Goal: Find specific page/section: Find specific page/section

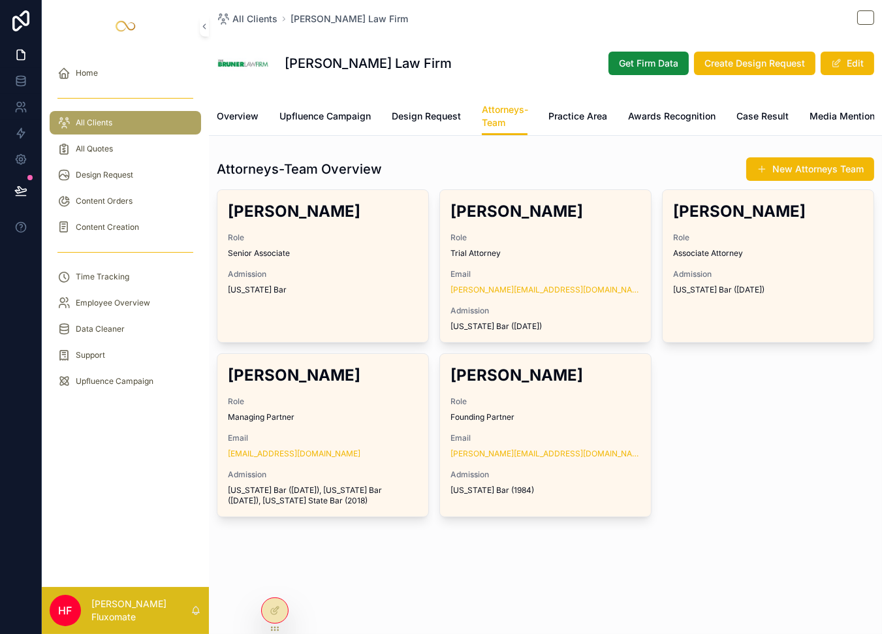
click at [590, 306] on div "[PERSON_NAME] Role Trial Attorney Email [PERSON_NAME][EMAIL_ADDRESS][DOMAIN_NAM…" at bounding box center [545, 266] width 211 height 152
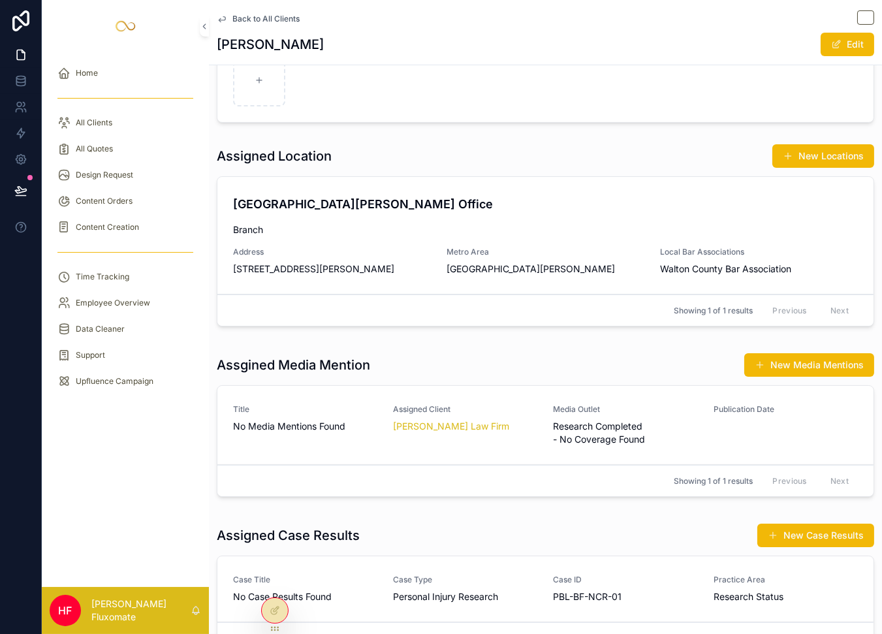
scroll to position [754, 0]
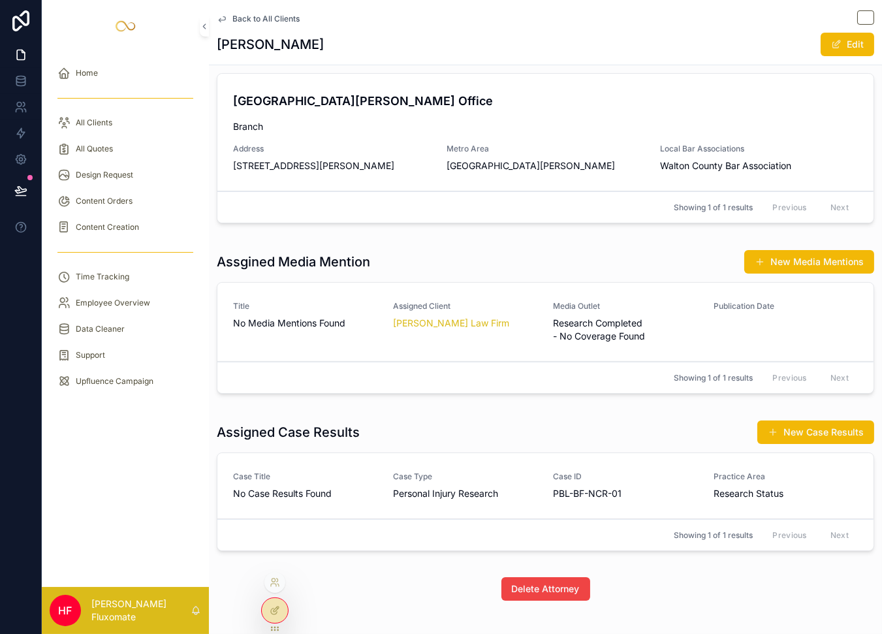
click at [268, 603] on div at bounding box center [275, 610] width 26 height 25
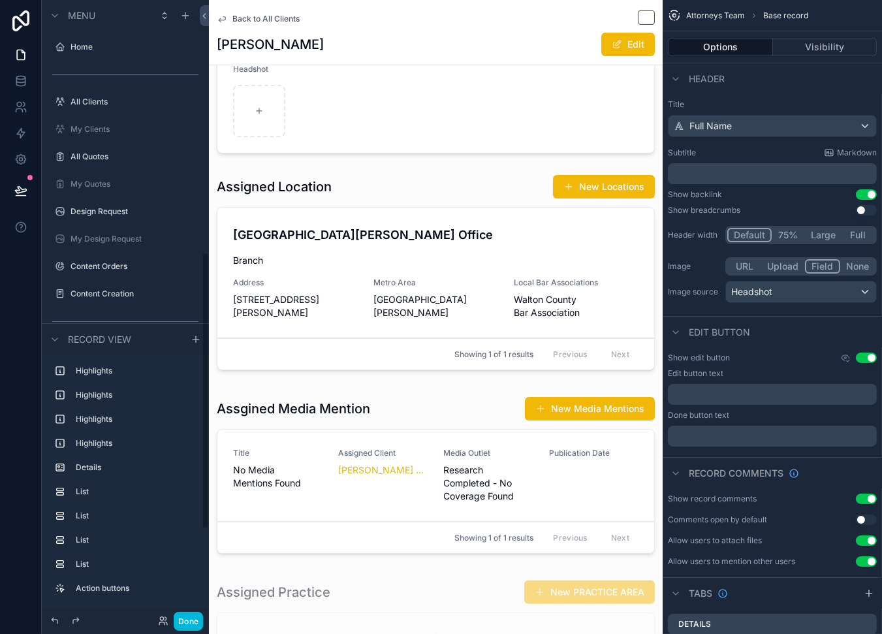
scroll to position [563, 0]
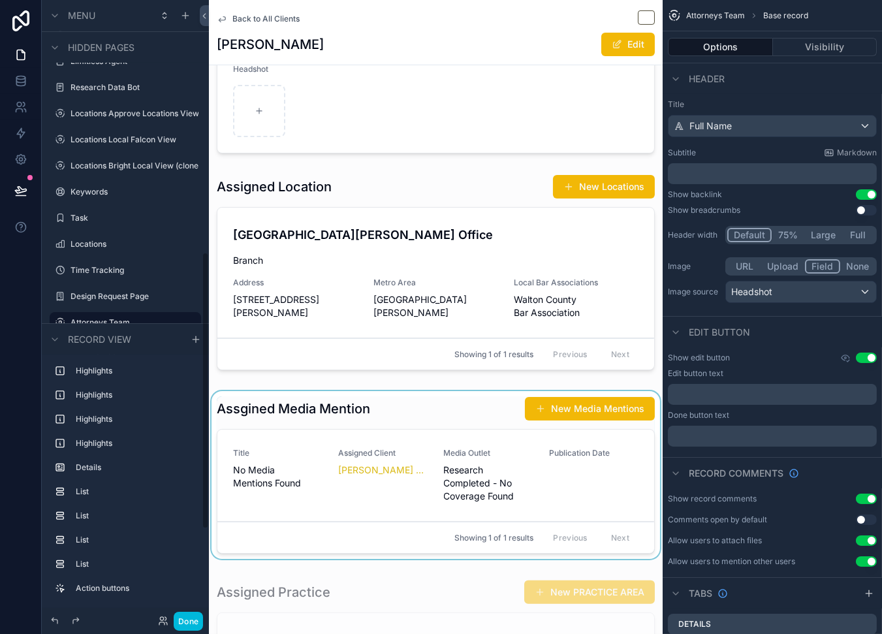
click at [616, 430] on div "scrollable content" at bounding box center [436, 477] width 454 height 173
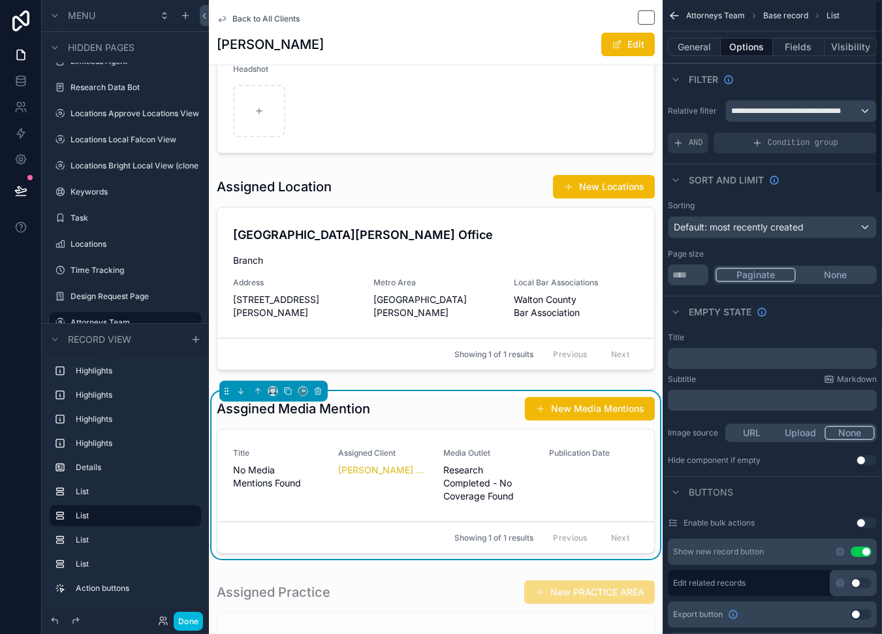
drag, startPoint x: 804, startPoint y: 49, endPoint x: 808, endPoint y: 58, distance: 9.9
click at [804, 49] on button "Fields" at bounding box center [799, 47] width 52 height 18
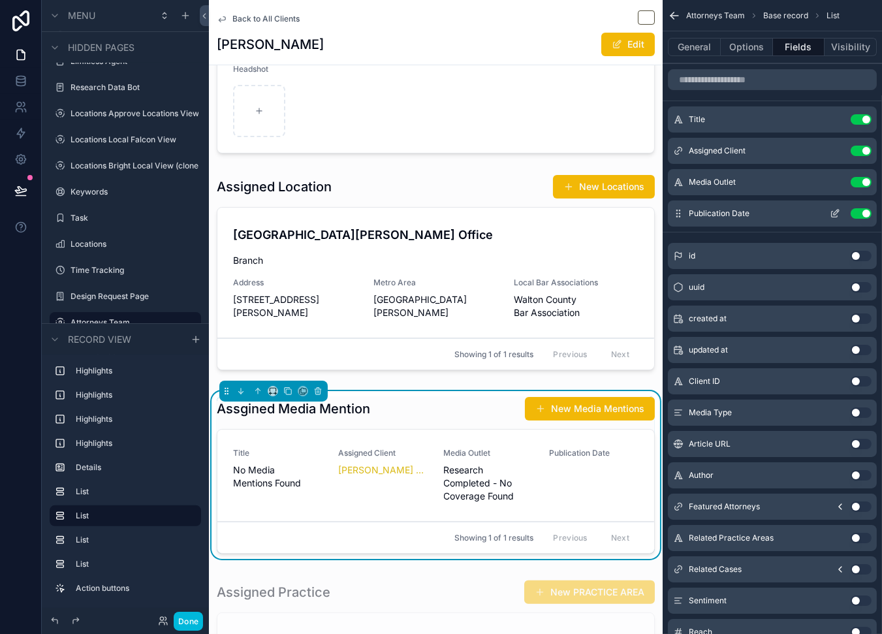
click at [835, 210] on icon "scrollable content" at bounding box center [835, 213] width 10 height 10
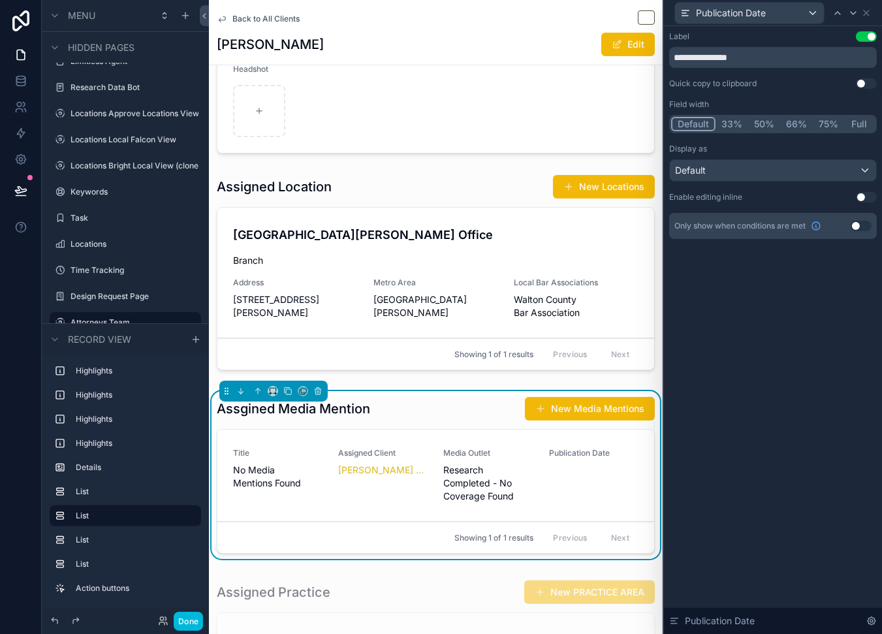
click at [861, 225] on button "Use setting" at bounding box center [861, 226] width 21 height 10
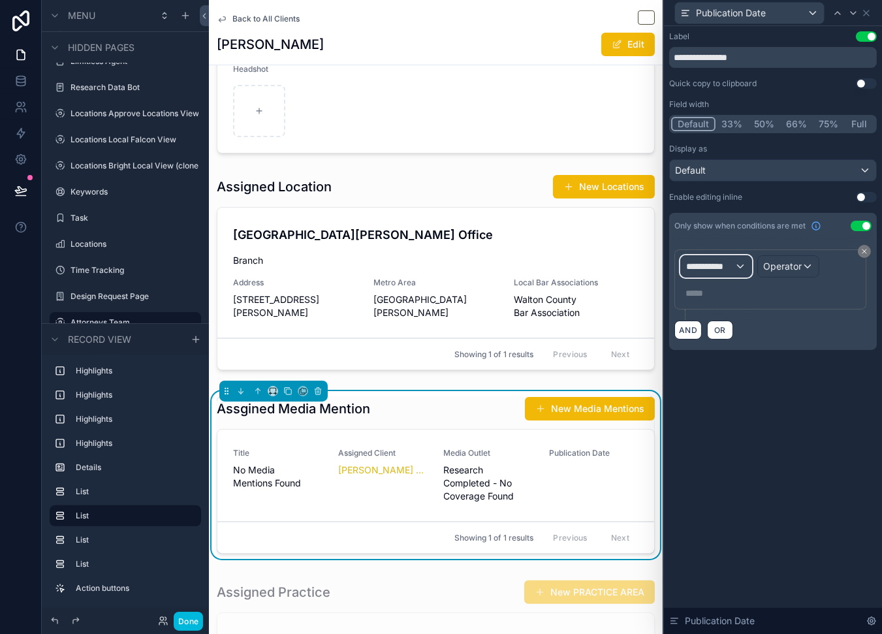
click at [730, 265] on span "**********" at bounding box center [710, 266] width 48 height 13
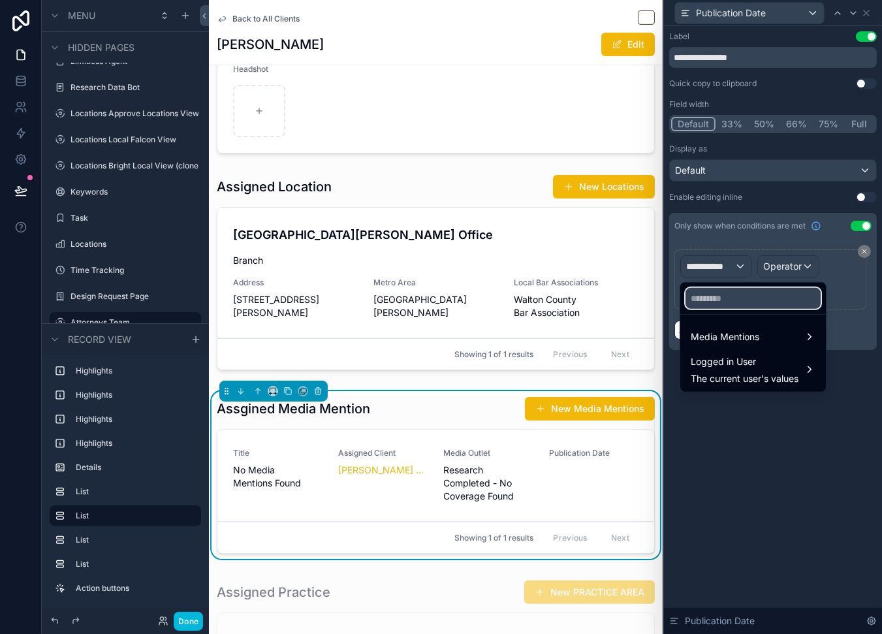
click at [724, 294] on input "text" at bounding box center [753, 298] width 135 height 21
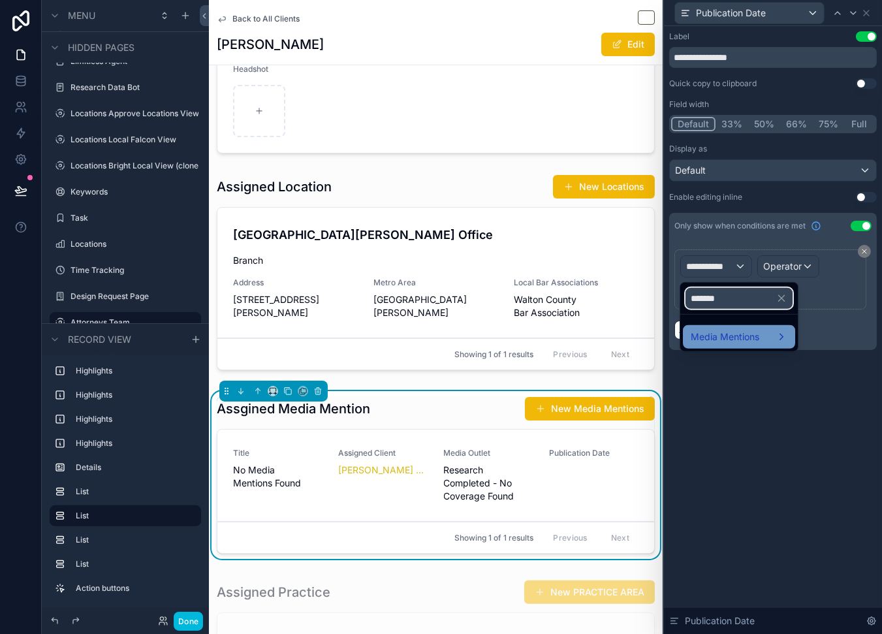
type input "*******"
click at [765, 329] on div "Media Mentions" at bounding box center [739, 337] width 97 height 16
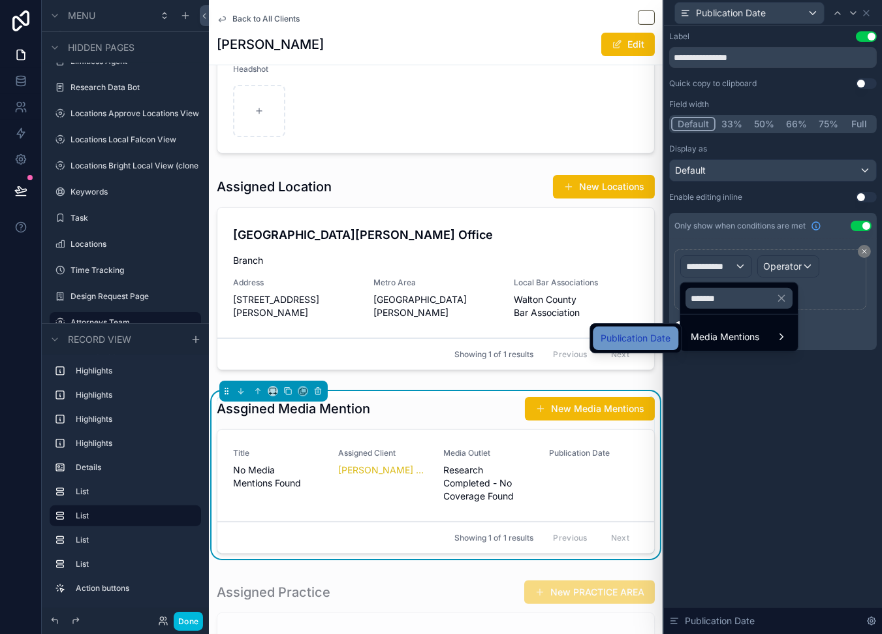
click at [668, 334] on span "Publication Date" at bounding box center [636, 338] width 70 height 16
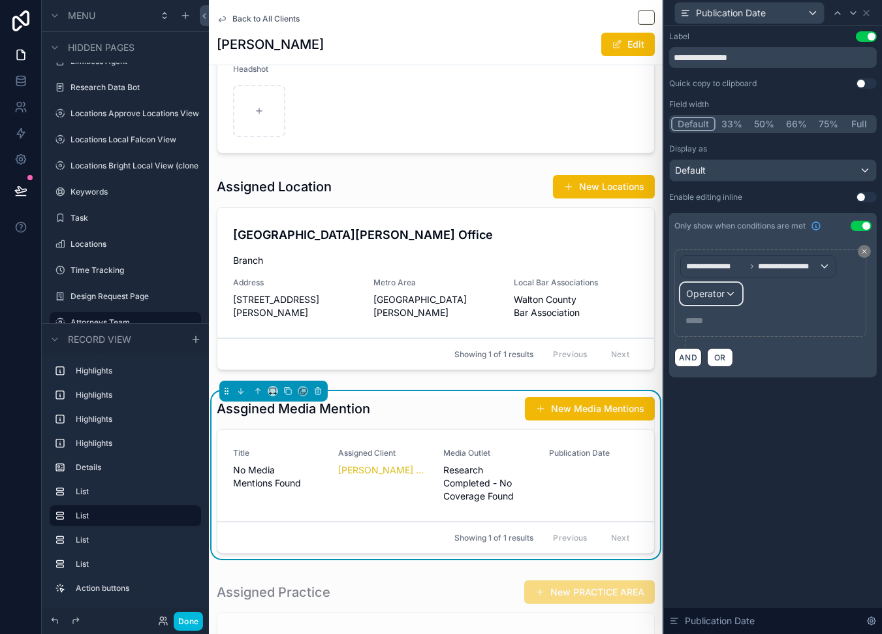
click at [684, 302] on div "Operator" at bounding box center [711, 293] width 61 height 21
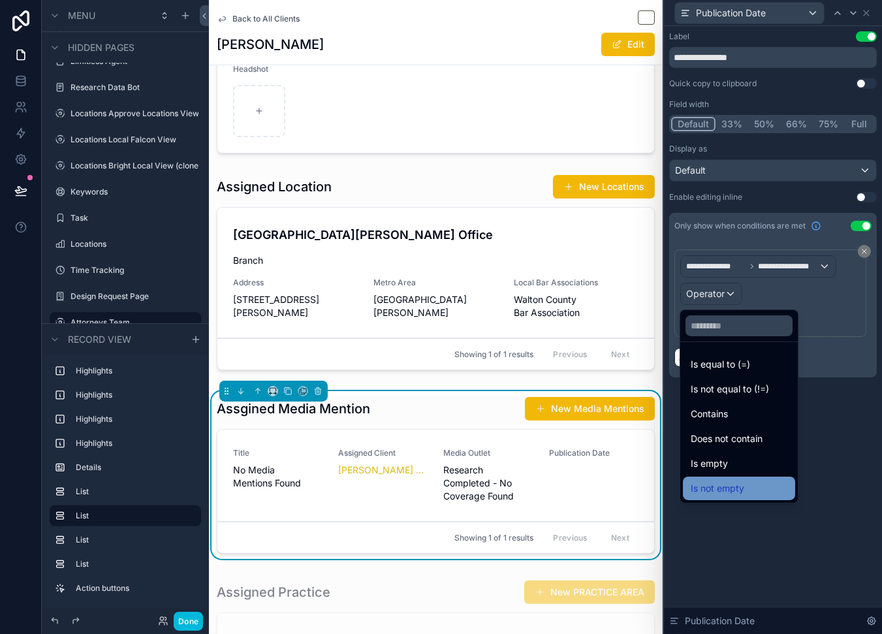
click at [744, 485] on span "Is not empty" at bounding box center [718, 489] width 54 height 16
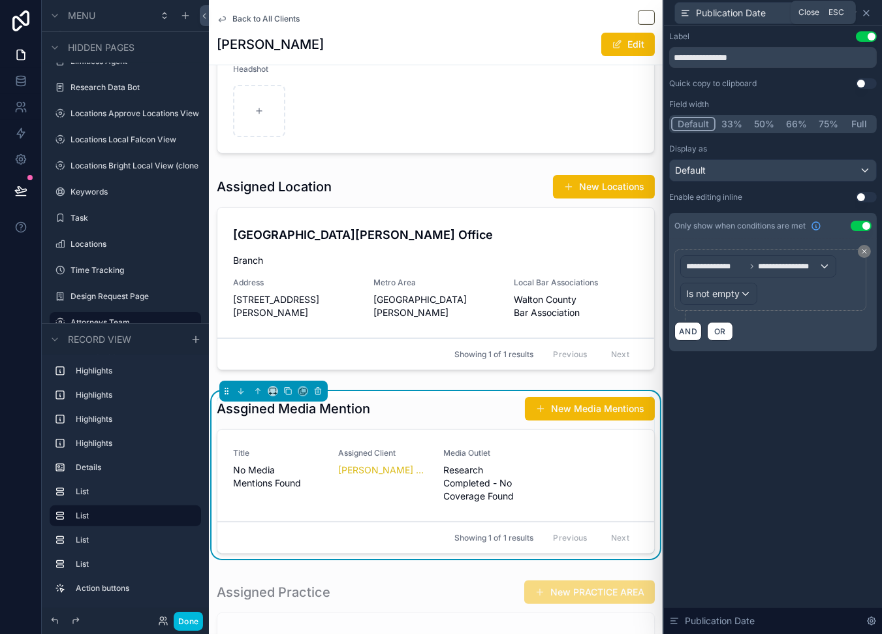
click at [869, 10] on icon at bounding box center [866, 13] width 10 height 10
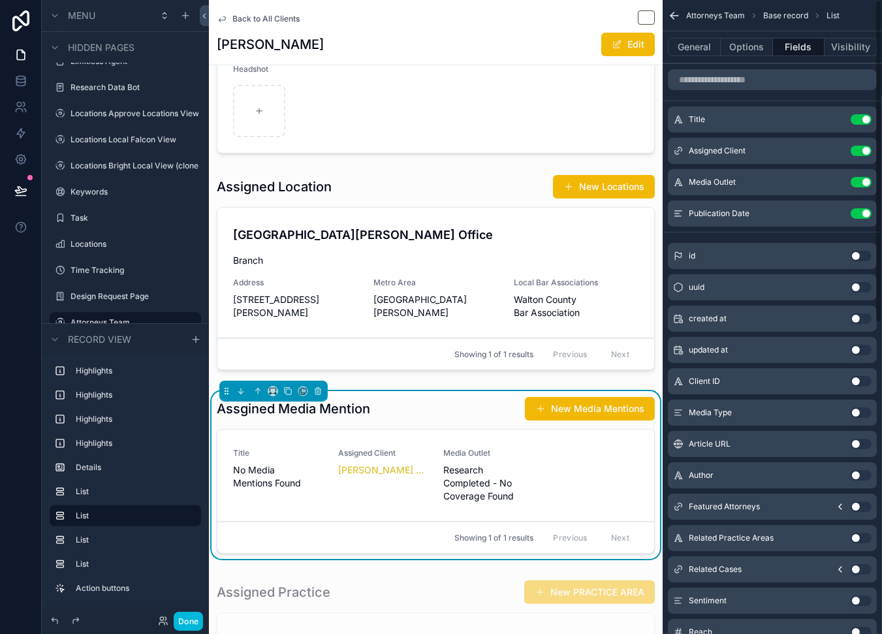
click at [176, 619] on button "Done" at bounding box center [188, 621] width 29 height 19
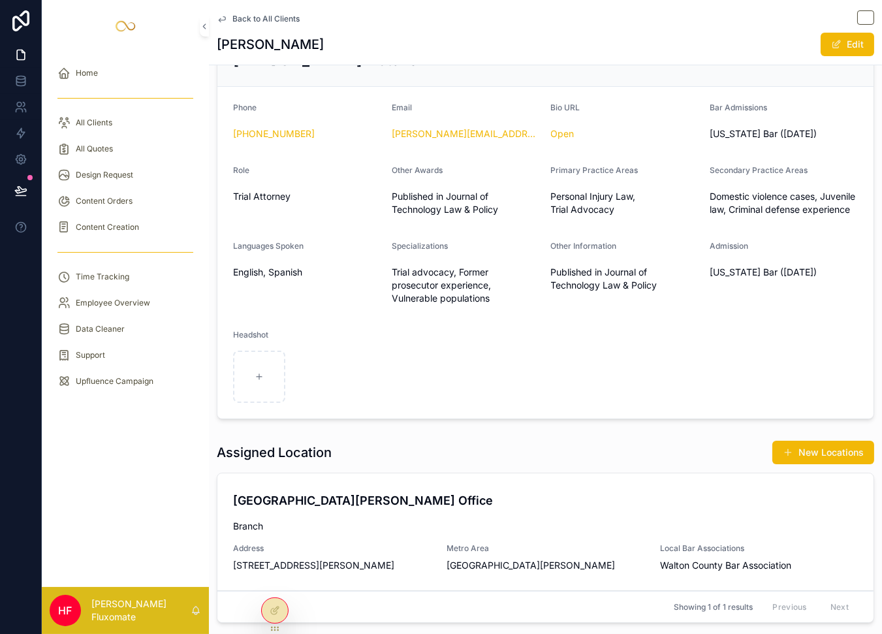
scroll to position [52, 0]
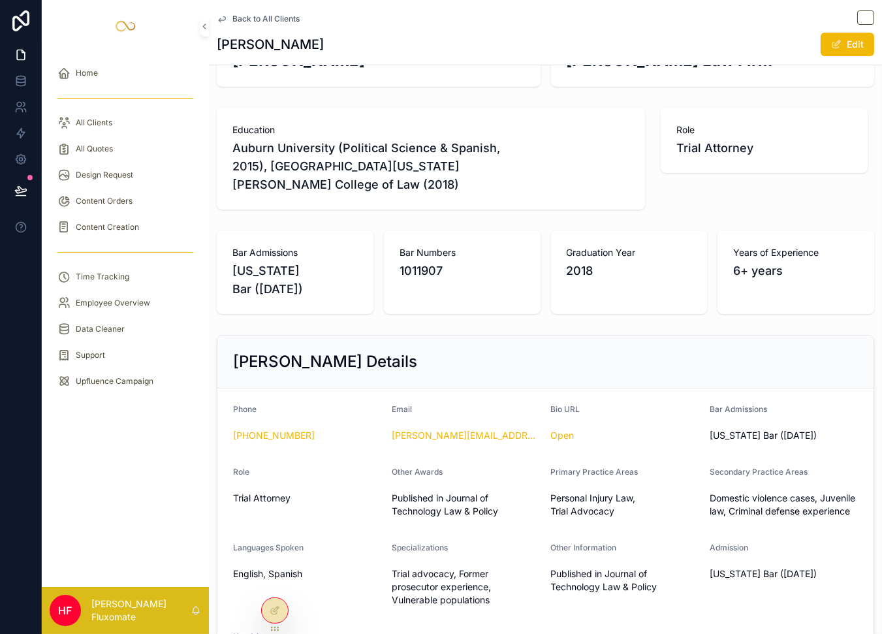
click at [264, 20] on span "Back to All Clients" at bounding box center [265, 19] width 67 height 10
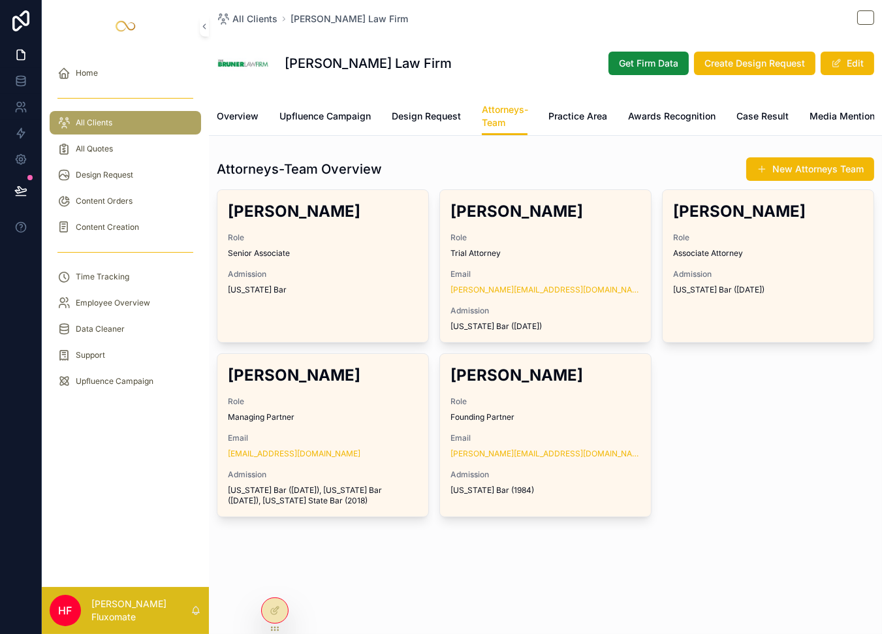
click at [572, 108] on link "Practice Area" at bounding box center [577, 117] width 59 height 26
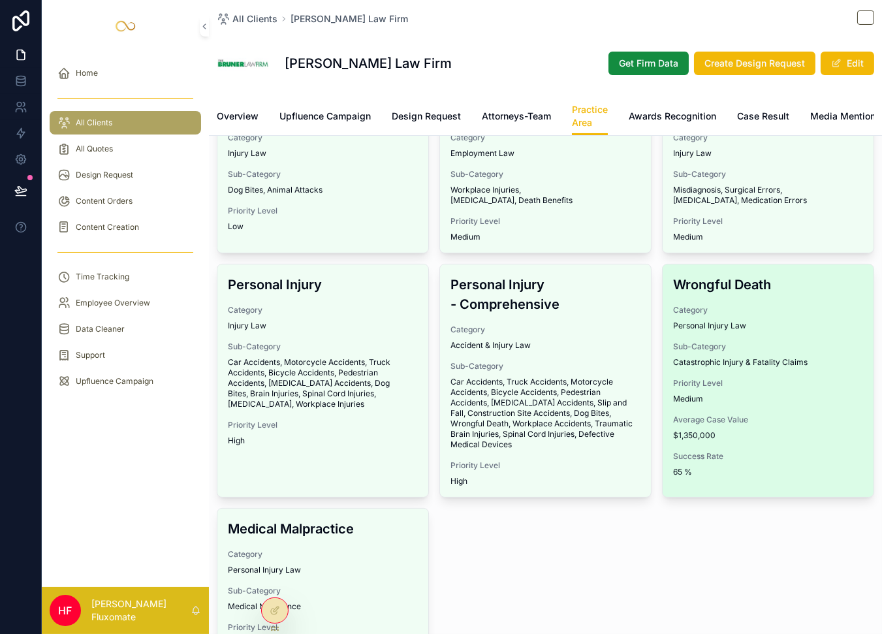
scroll to position [294, 0]
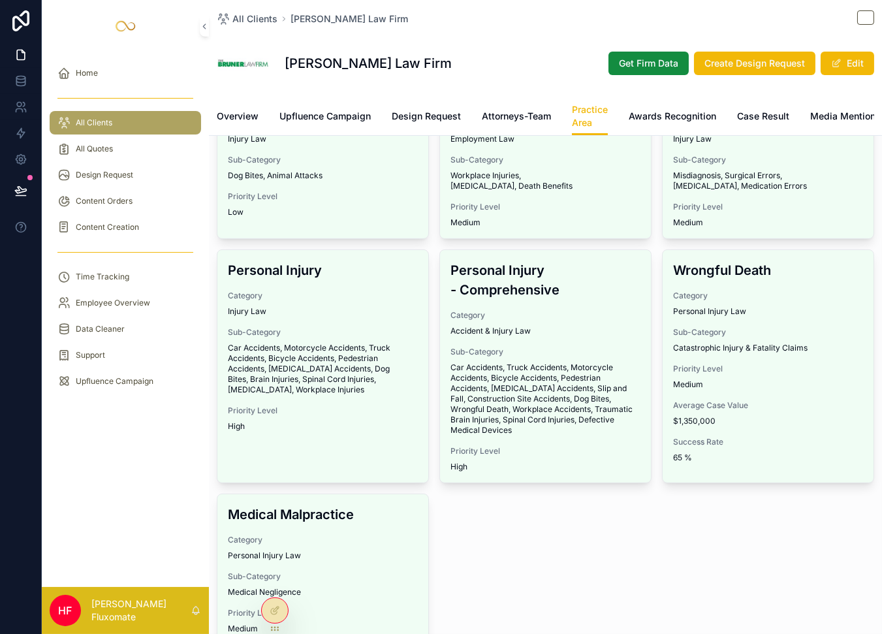
click at [752, 437] on div "Wrongful Death Category Personal Injury Law Sub-Category Catastrophic Injury & …" at bounding box center [768, 361] width 211 height 223
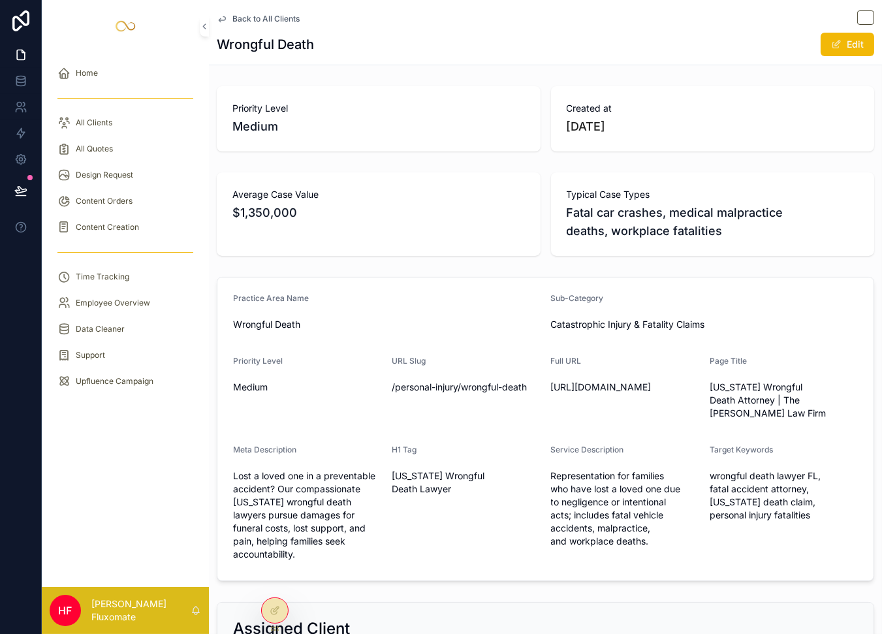
click at [269, 17] on span "Back to All Clients" at bounding box center [265, 19] width 67 height 10
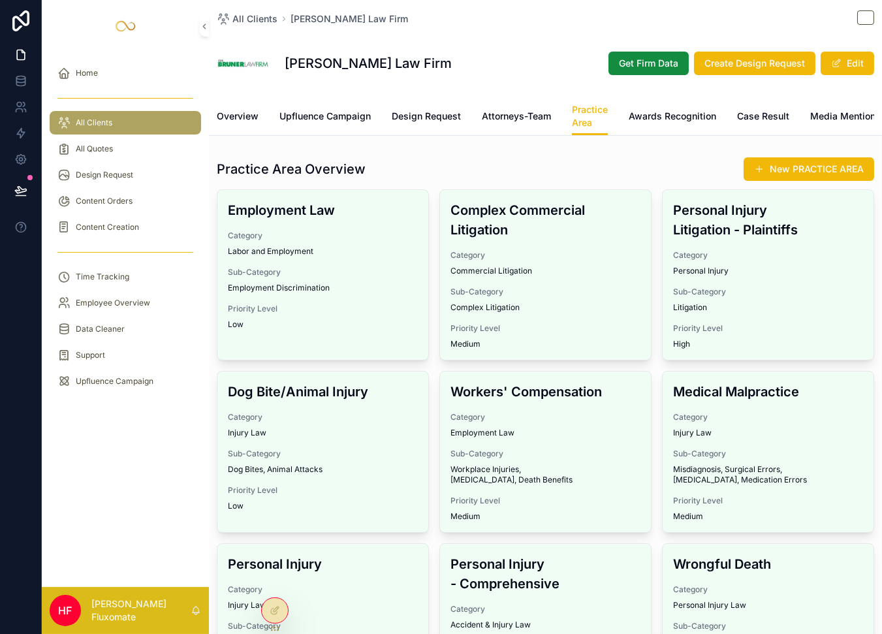
click at [680, 116] on span "Awards Recognition" at bounding box center [672, 116] width 87 height 13
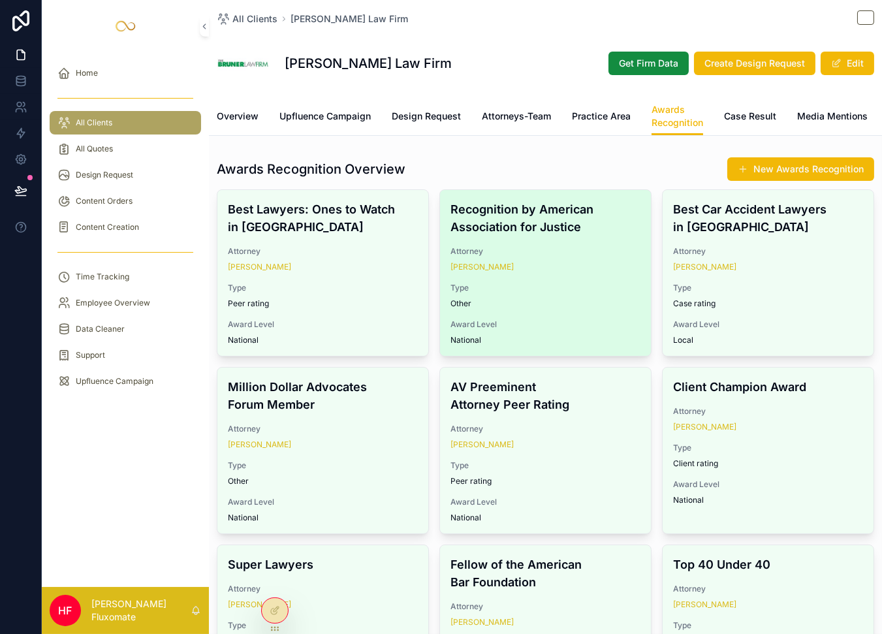
click at [514, 236] on h4 "Recognition by American Association for Justice" at bounding box center [546, 217] width 190 height 35
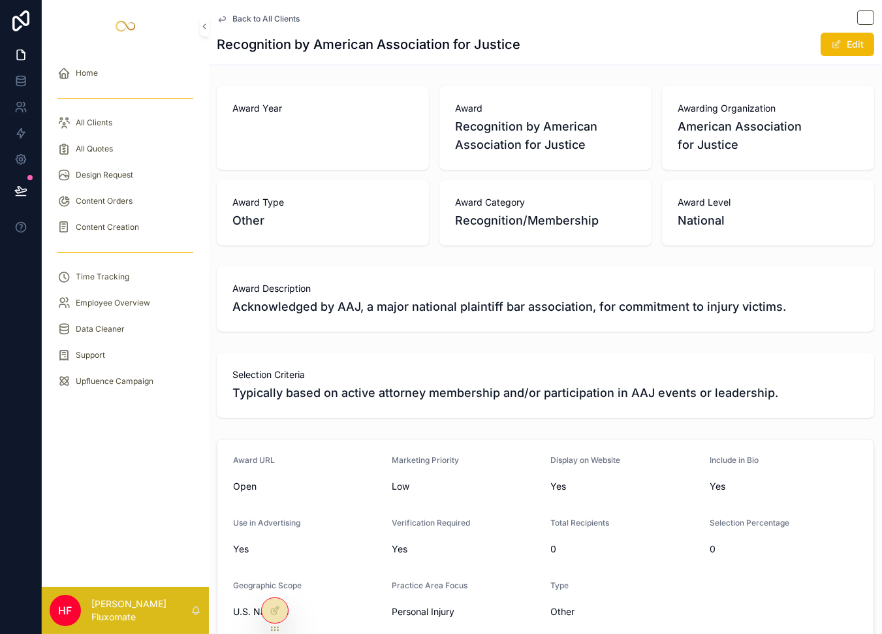
click at [235, 20] on span "Back to All Clients" at bounding box center [265, 19] width 67 height 10
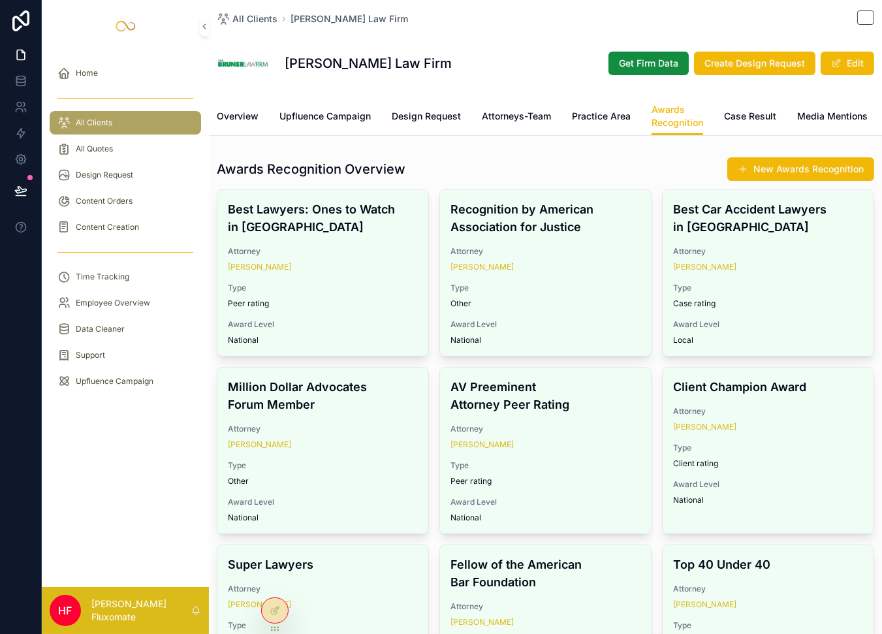
click at [759, 116] on span "Case Result" at bounding box center [750, 116] width 52 height 13
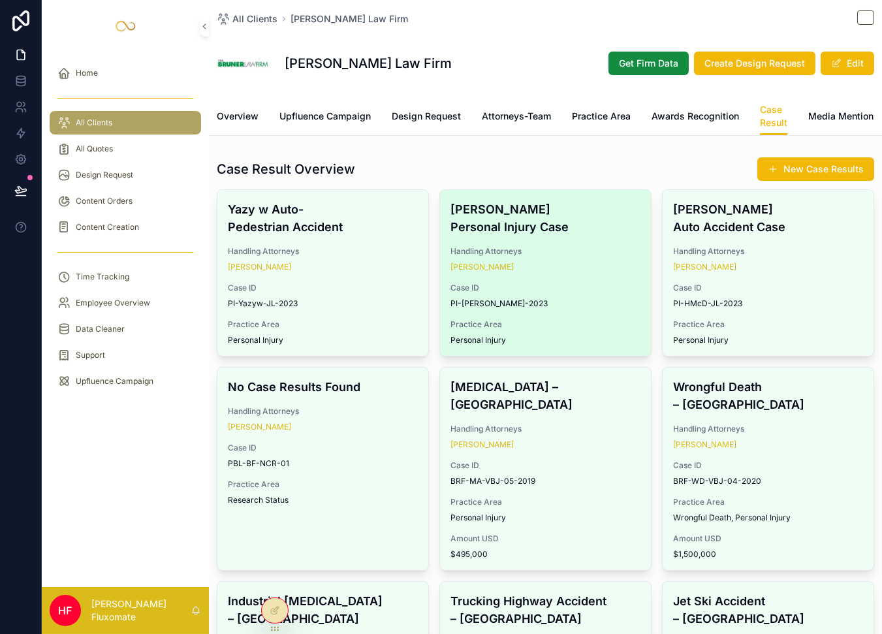
click at [626, 236] on h4 "[PERSON_NAME] Personal Injury Case" at bounding box center [546, 217] width 190 height 35
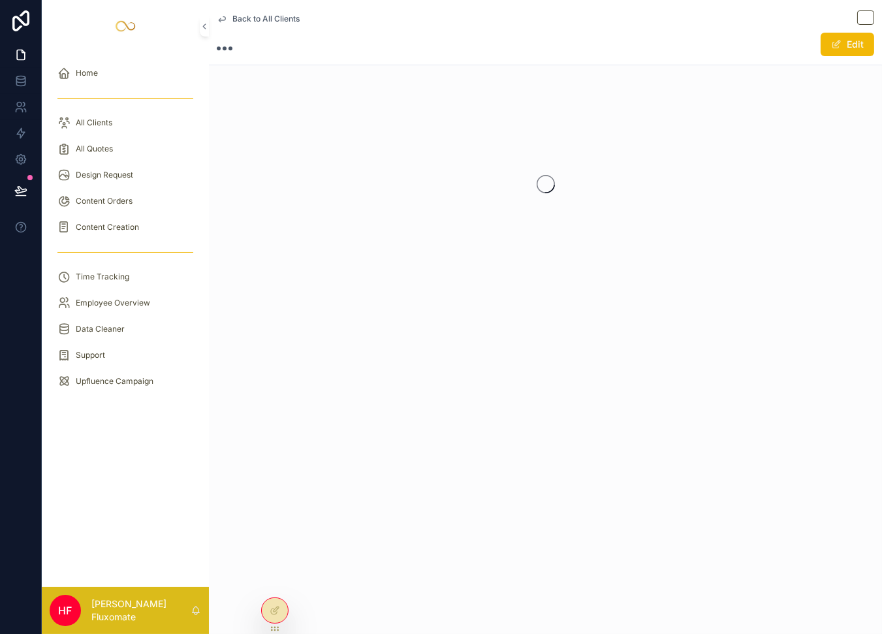
click at [234, 15] on span "Back to All Clients" at bounding box center [265, 19] width 67 height 10
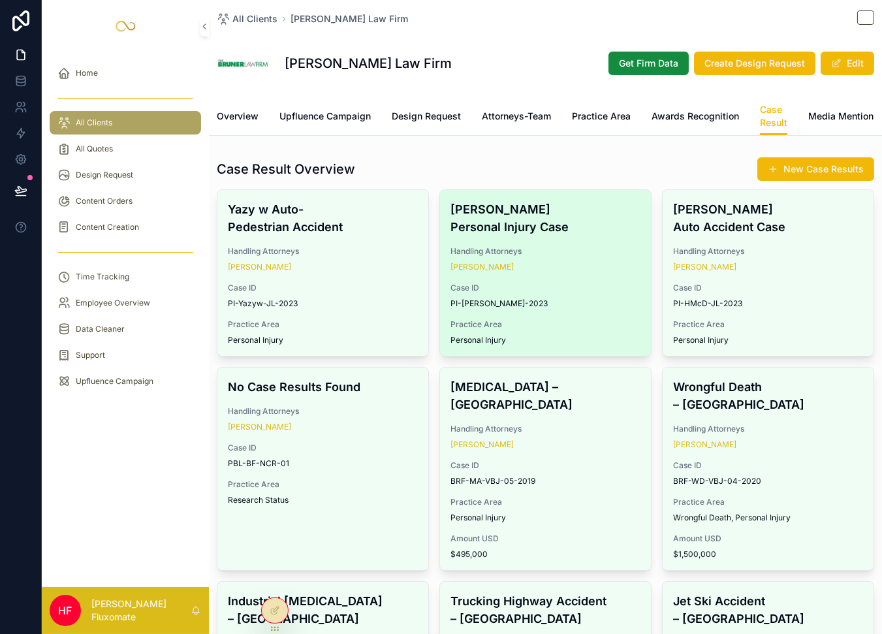
click at [607, 272] on div "[PERSON_NAME]" at bounding box center [546, 267] width 190 height 10
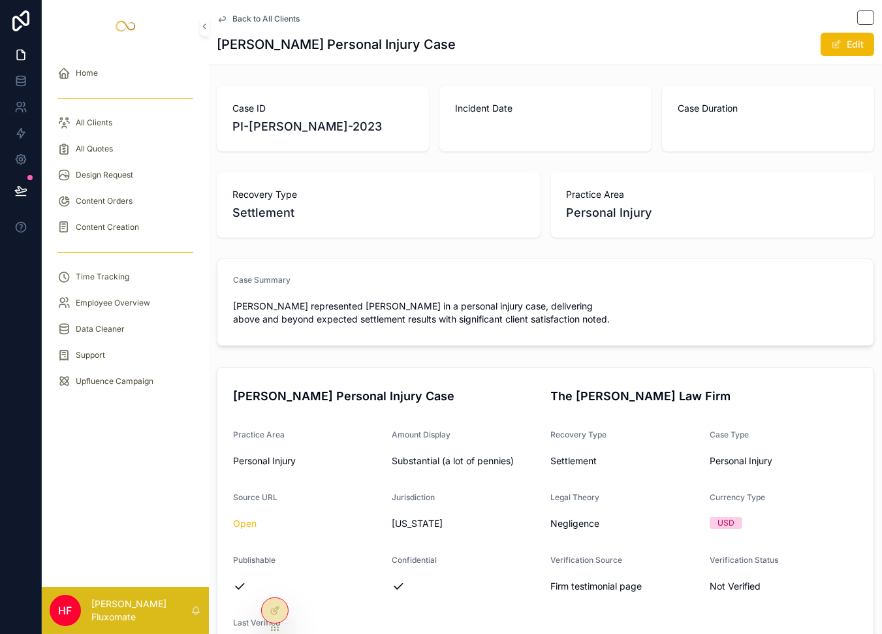
click at [287, 15] on span "Back to All Clients" at bounding box center [265, 19] width 67 height 10
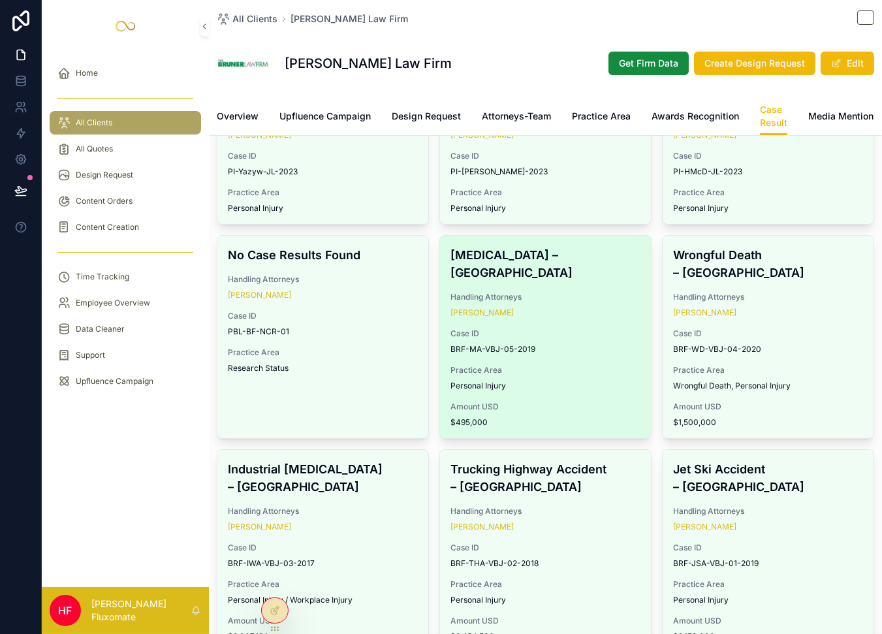
scroll to position [137, 0]
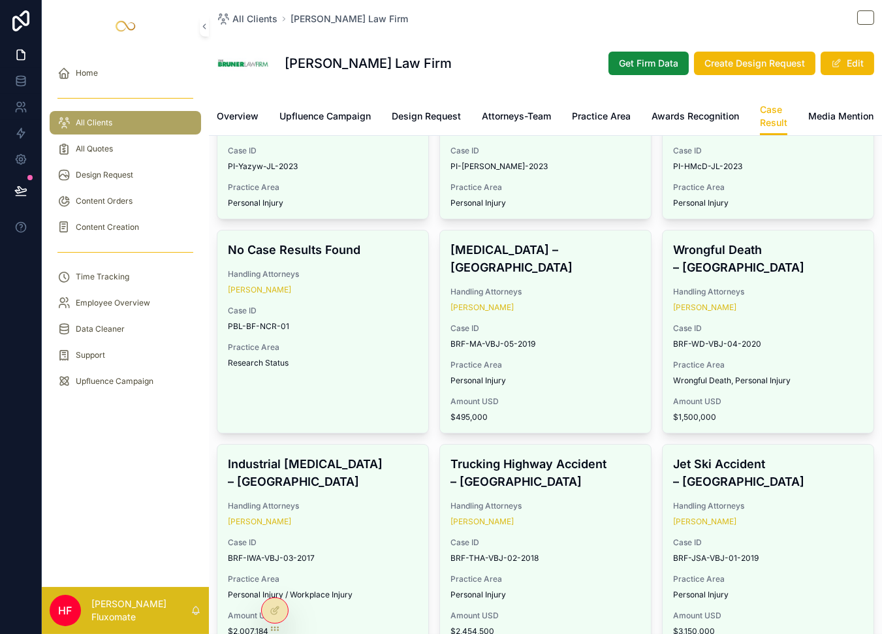
click at [588, 490] on h4 "Trucking Highway Accident – [GEOGRAPHIC_DATA]" at bounding box center [546, 472] width 190 height 35
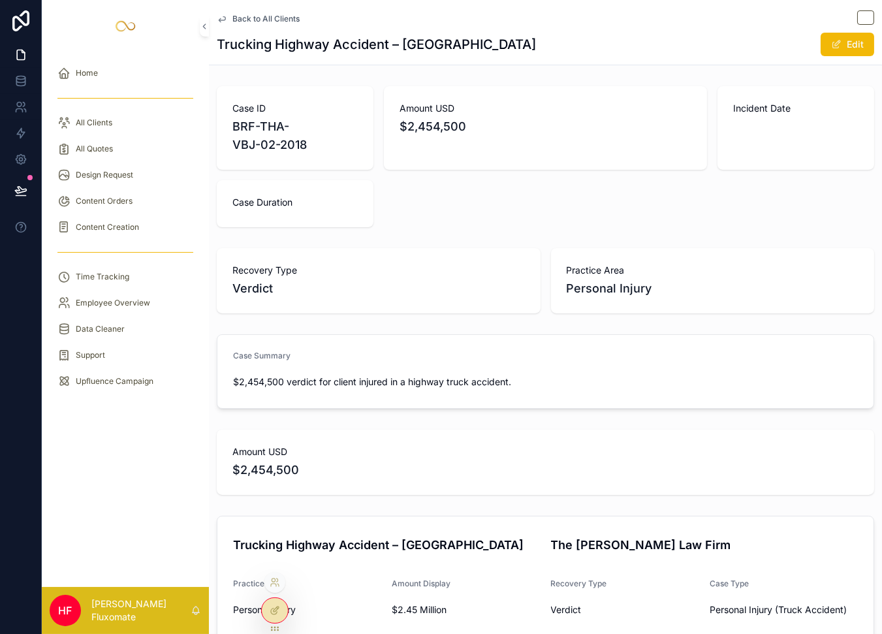
click at [266, 620] on div at bounding box center [274, 610] width 27 height 26
click at [278, 606] on icon at bounding box center [275, 610] width 10 height 10
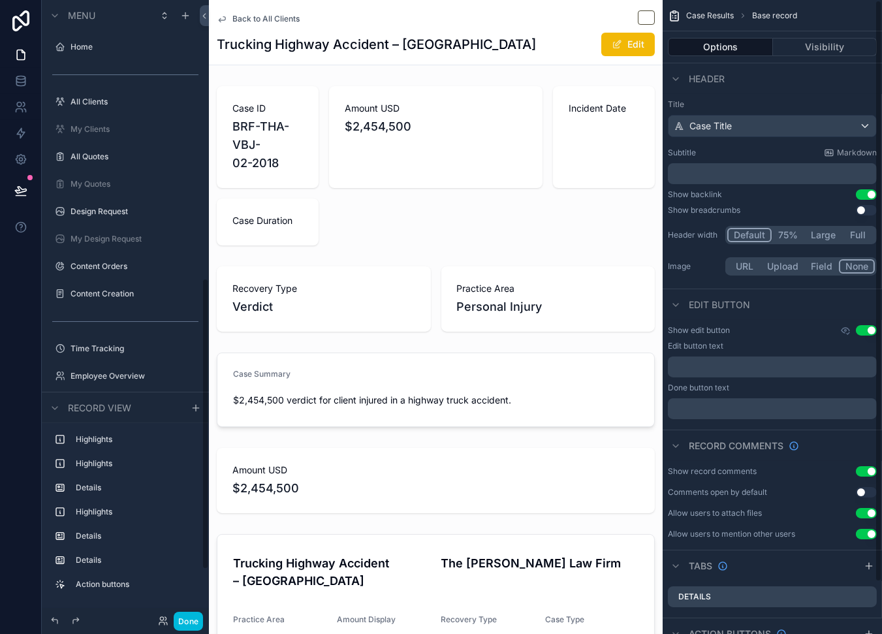
scroll to position [589, 0]
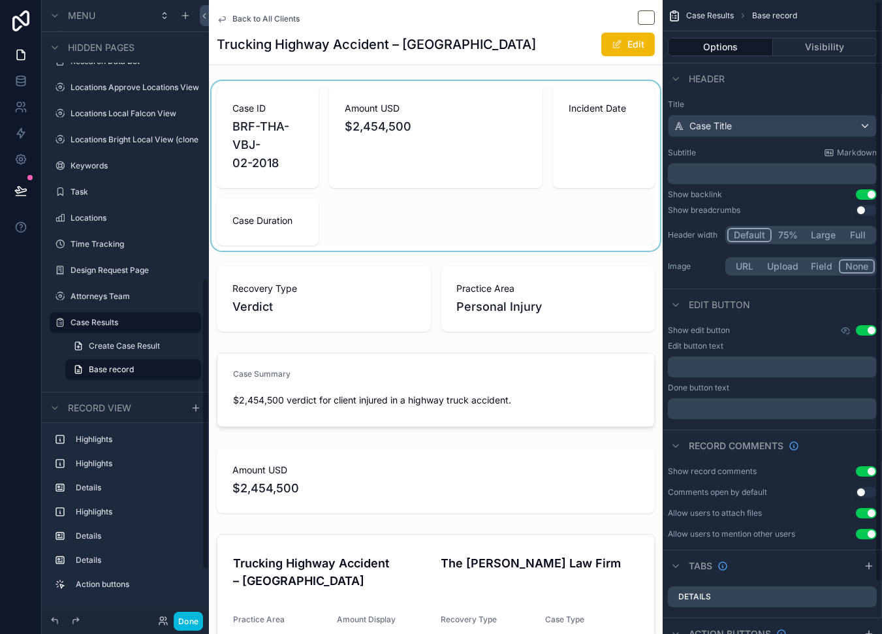
click at [597, 135] on div "scrollable content" at bounding box center [436, 166] width 454 height 170
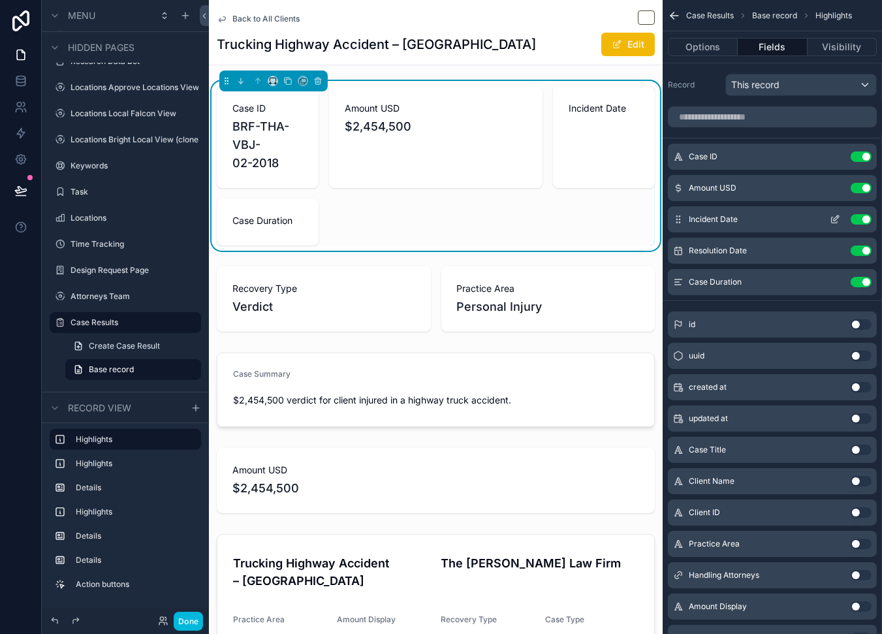
click at [840, 219] on icon "scrollable content" at bounding box center [835, 219] width 10 height 10
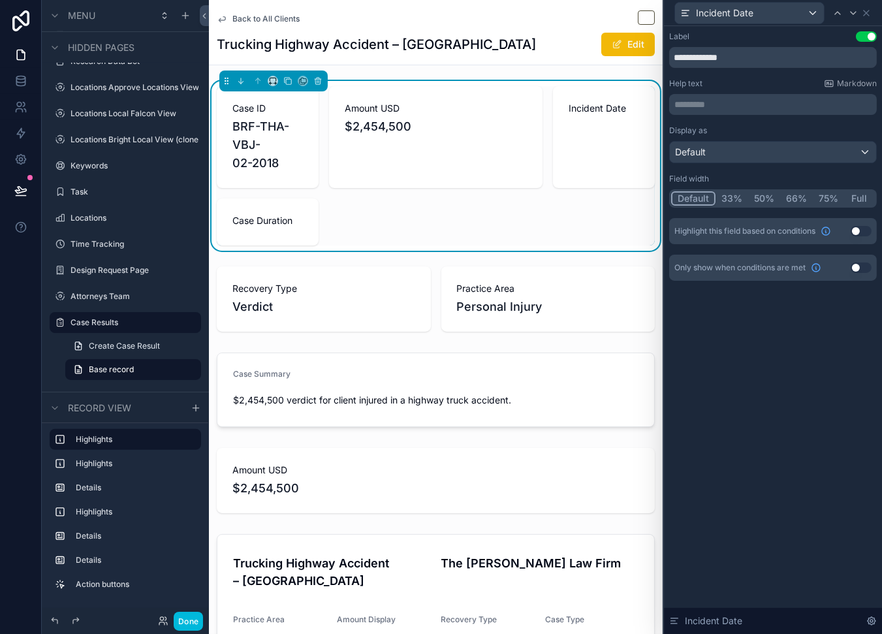
drag, startPoint x: 862, startPoint y: 264, endPoint x: 818, endPoint y: 278, distance: 45.7
click at [861, 265] on button "Use setting" at bounding box center [861, 267] width 21 height 10
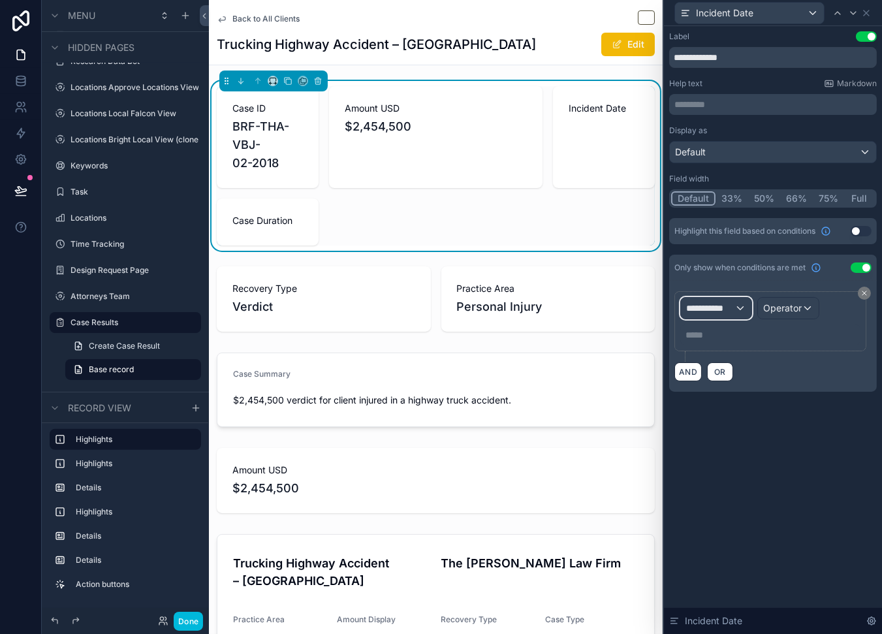
click at [722, 311] on span "**********" at bounding box center [710, 308] width 48 height 13
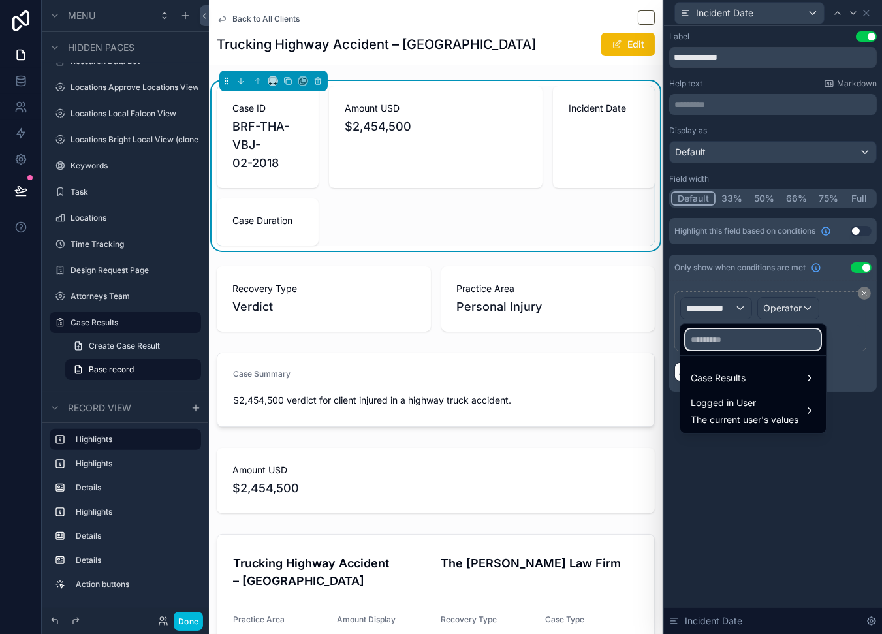
click at [717, 335] on input "text" at bounding box center [753, 339] width 135 height 21
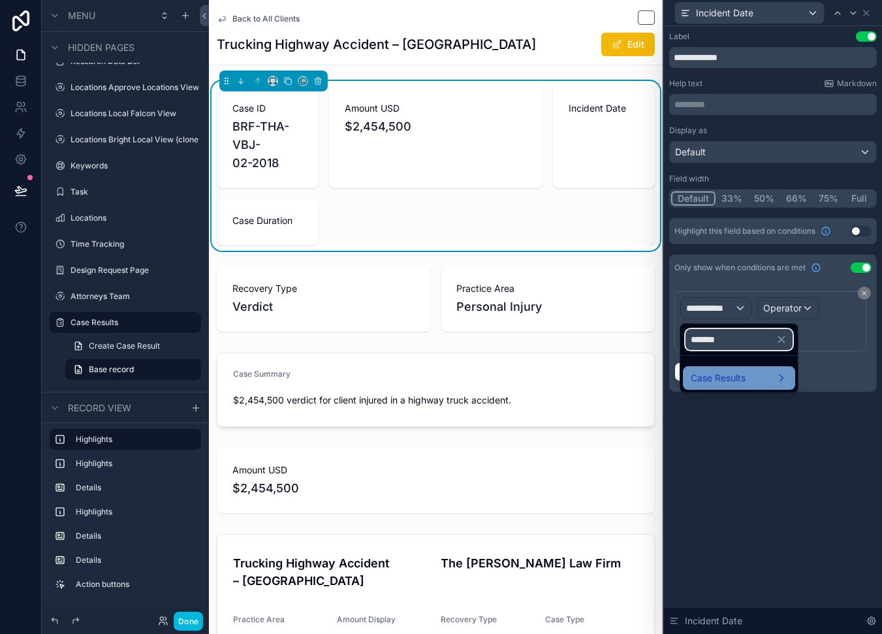
type input "*******"
click at [739, 366] on div "Case Results" at bounding box center [739, 378] width 112 height 24
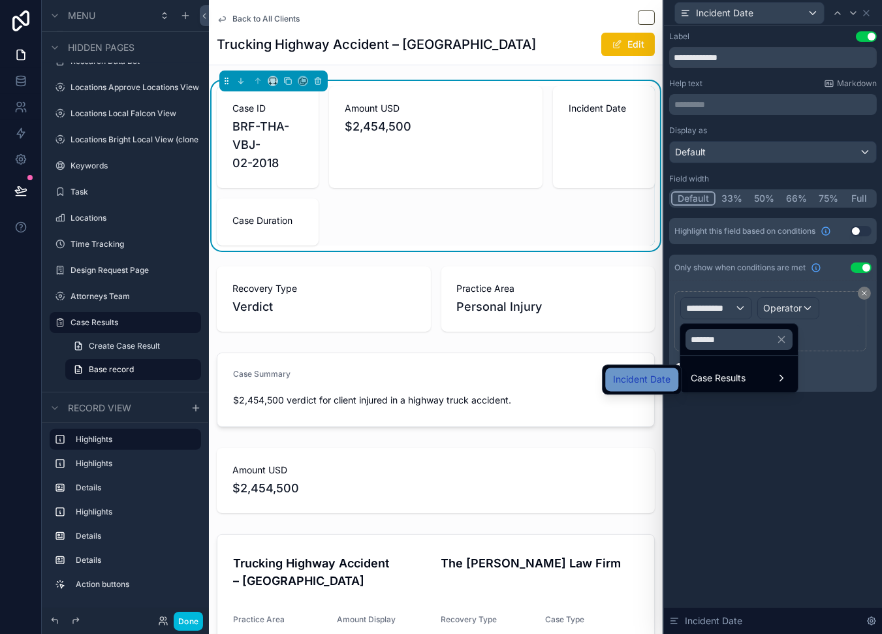
click at [669, 376] on span "Incident Date" at bounding box center [641, 380] width 57 height 16
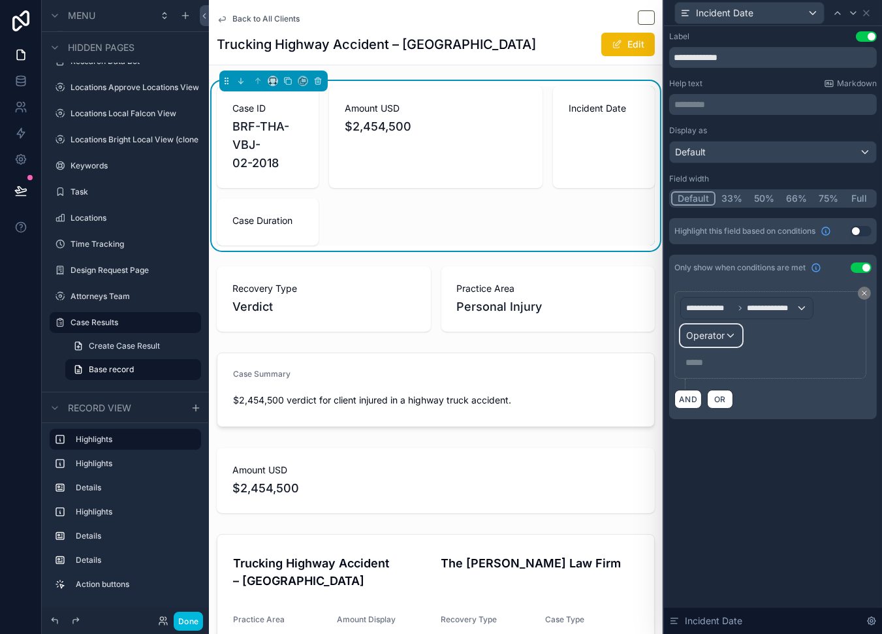
click at [725, 338] on div "Operator" at bounding box center [711, 335] width 61 height 21
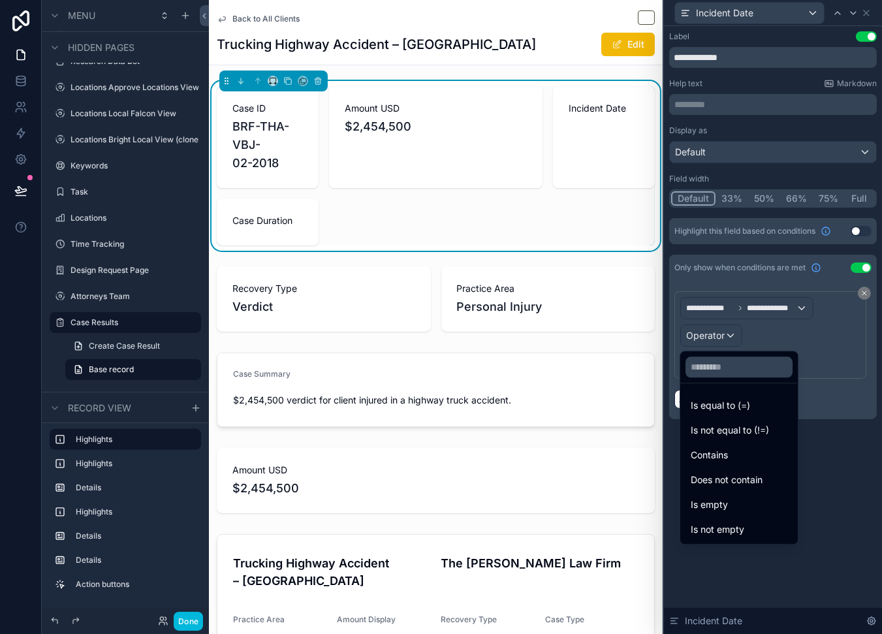
drag, startPoint x: 757, startPoint y: 526, endPoint x: 761, endPoint y: 394, distance: 132.0
click at [757, 526] on div "Is not empty" at bounding box center [739, 530] width 97 height 16
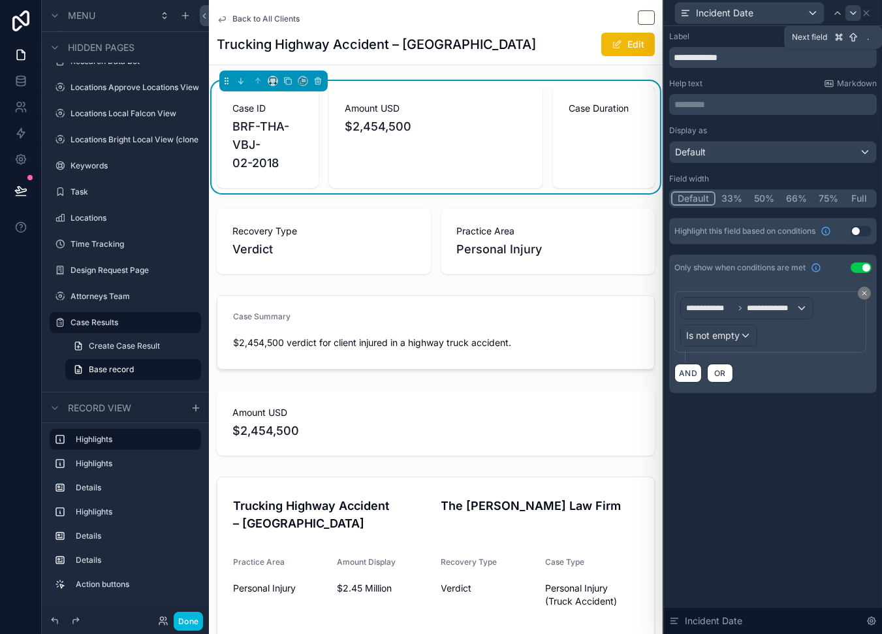
click at [850, 14] on icon at bounding box center [853, 13] width 10 height 10
click at [850, 8] on icon at bounding box center [853, 13] width 10 height 10
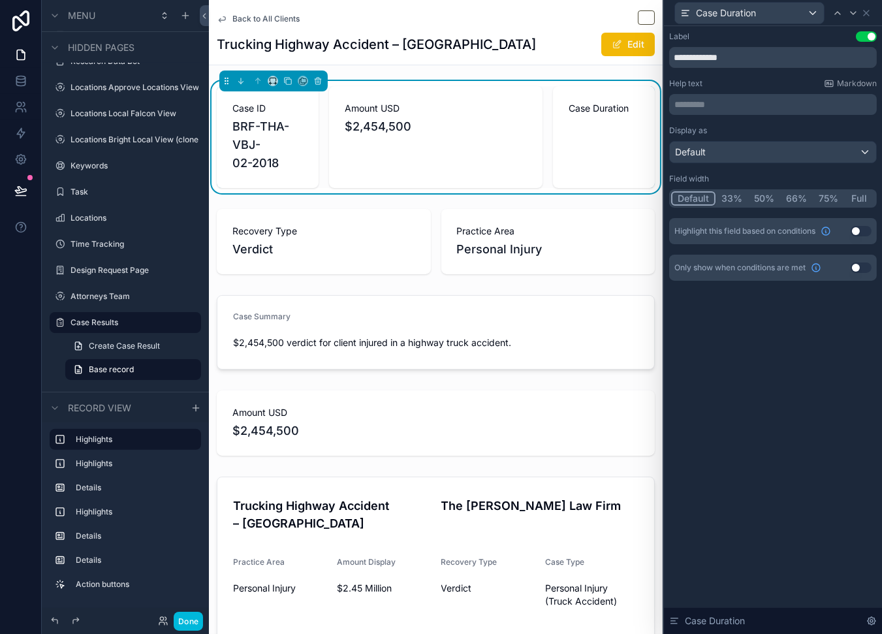
click at [857, 262] on button "Use setting" at bounding box center [861, 267] width 21 height 10
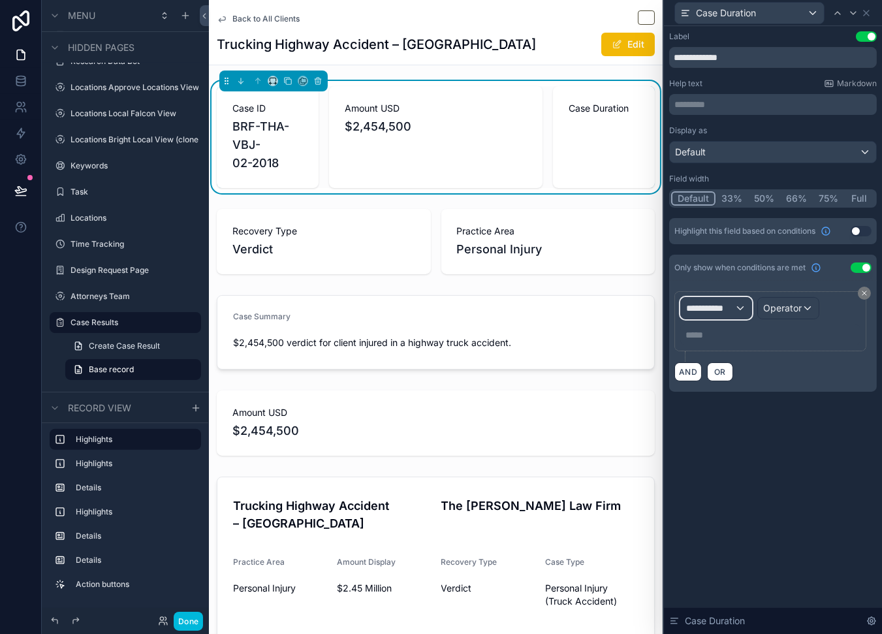
click at [725, 308] on span "**********" at bounding box center [710, 308] width 48 height 13
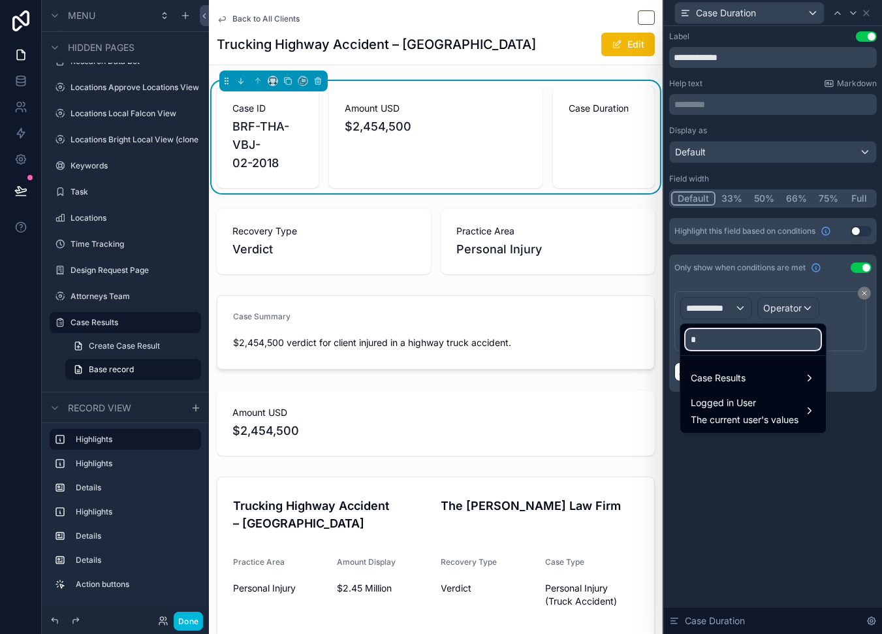
click at [725, 334] on input "*" at bounding box center [753, 339] width 135 height 21
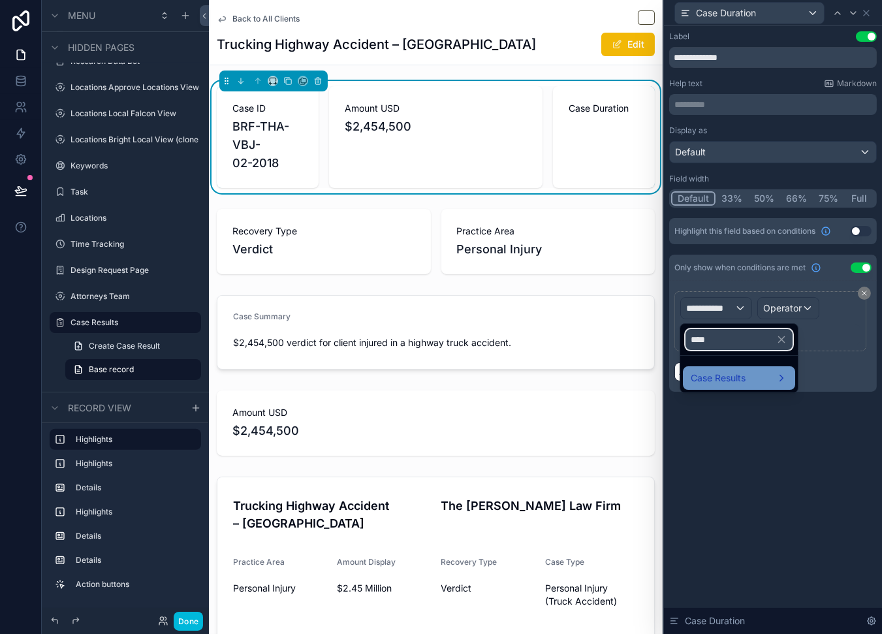
type input "****"
click at [729, 369] on div "Case Results" at bounding box center [739, 378] width 112 height 24
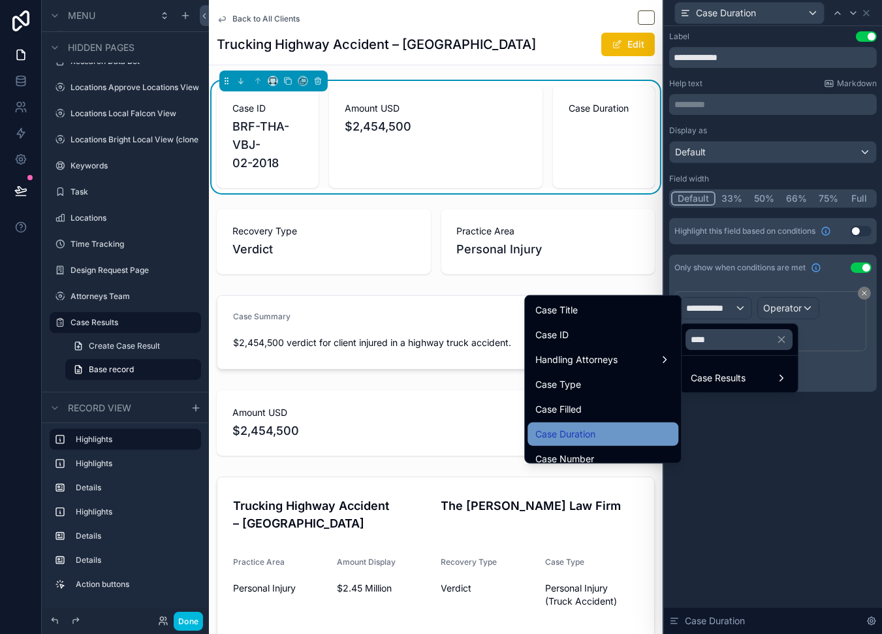
click at [621, 430] on div "Case Duration" at bounding box center [602, 434] width 135 height 16
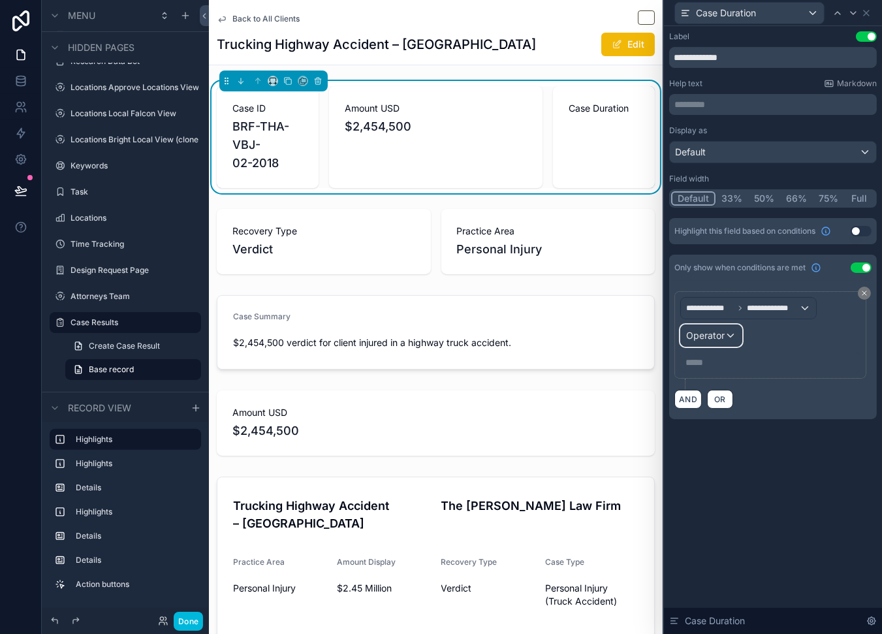
click at [727, 330] on div "Operator" at bounding box center [711, 335] width 61 height 21
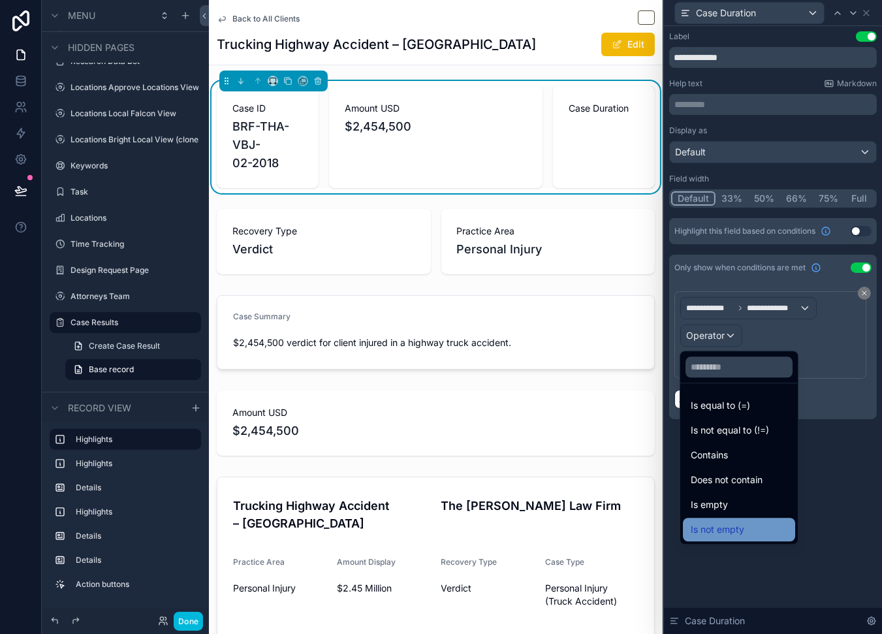
click at [767, 522] on div "Is not empty" at bounding box center [739, 530] width 97 height 16
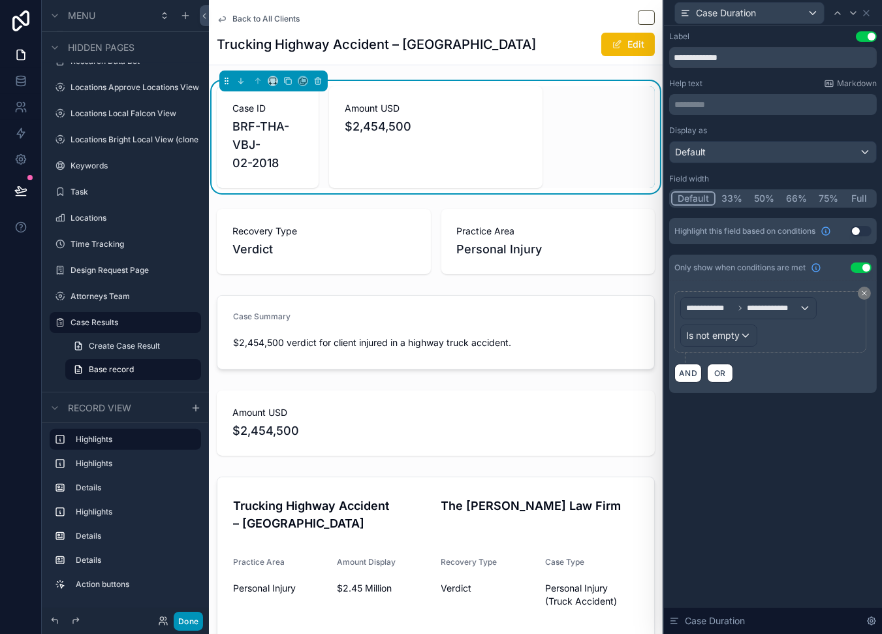
click at [184, 624] on button "Done" at bounding box center [188, 621] width 29 height 19
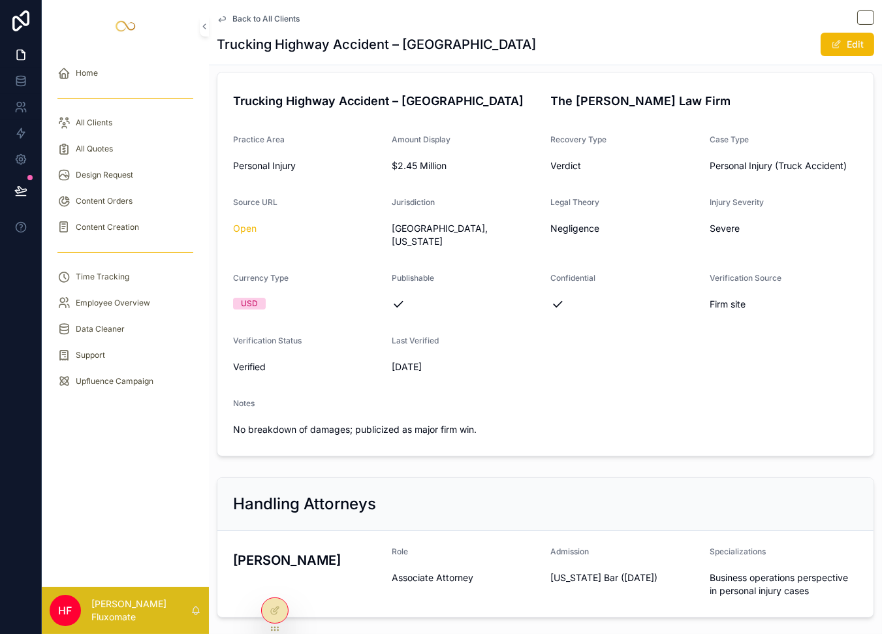
scroll to position [395, 0]
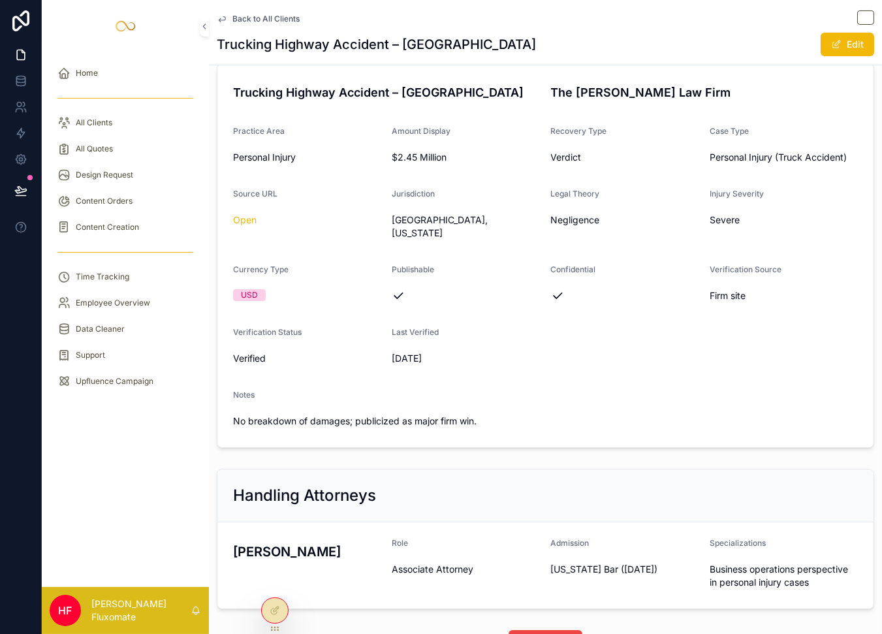
click at [275, 14] on span "Back to All Clients" at bounding box center [265, 19] width 67 height 10
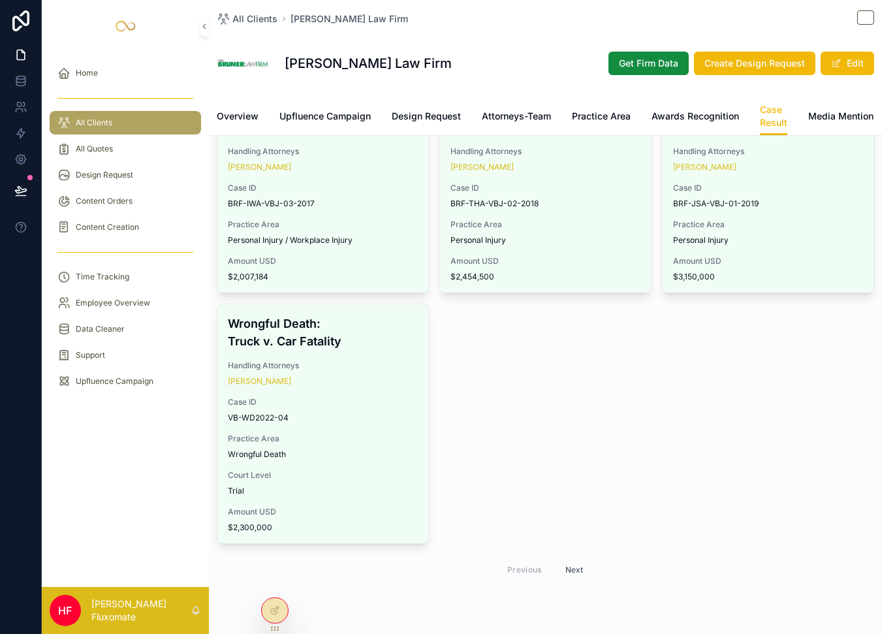
scroll to position [505, 0]
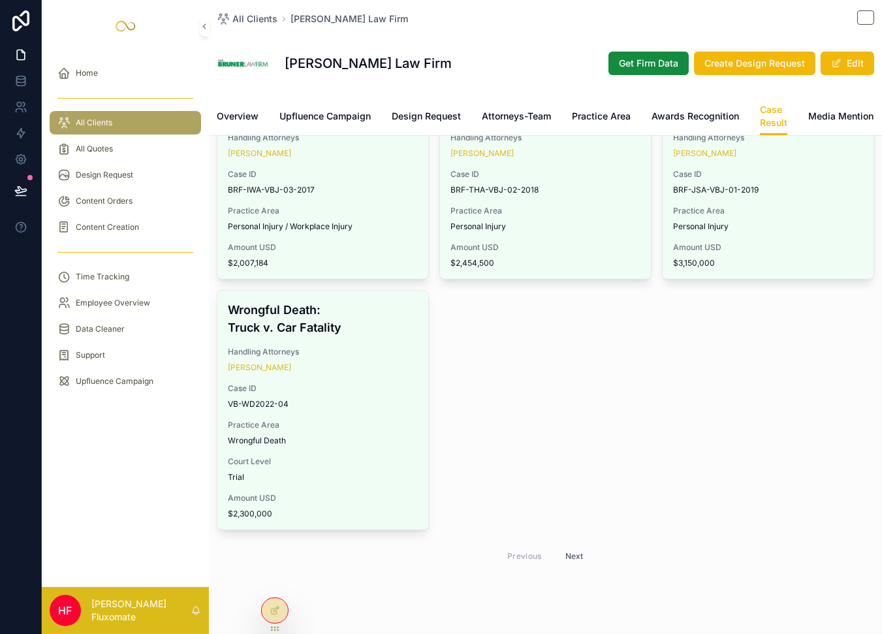
click at [609, 118] on span "Practice Area" at bounding box center [601, 116] width 59 height 13
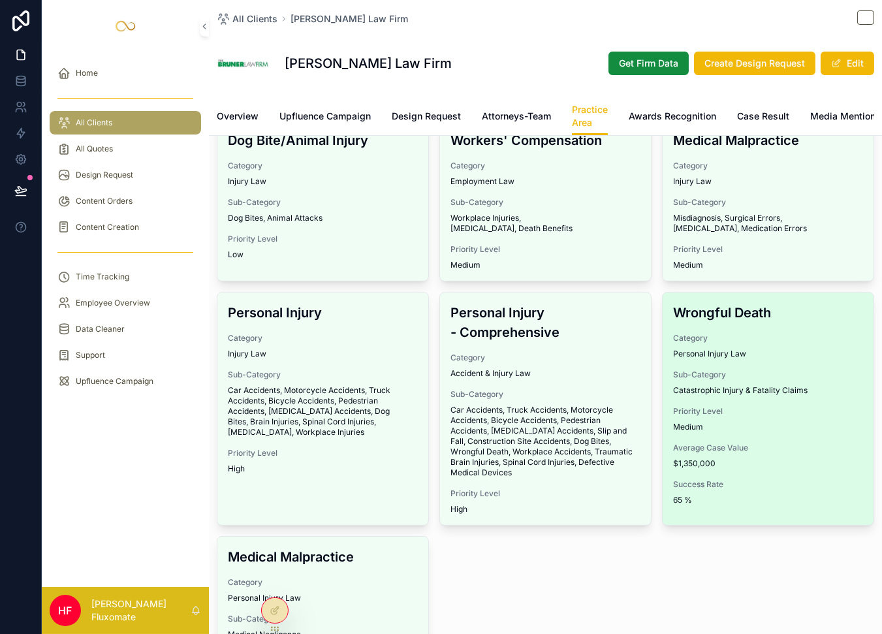
scroll to position [282, 0]
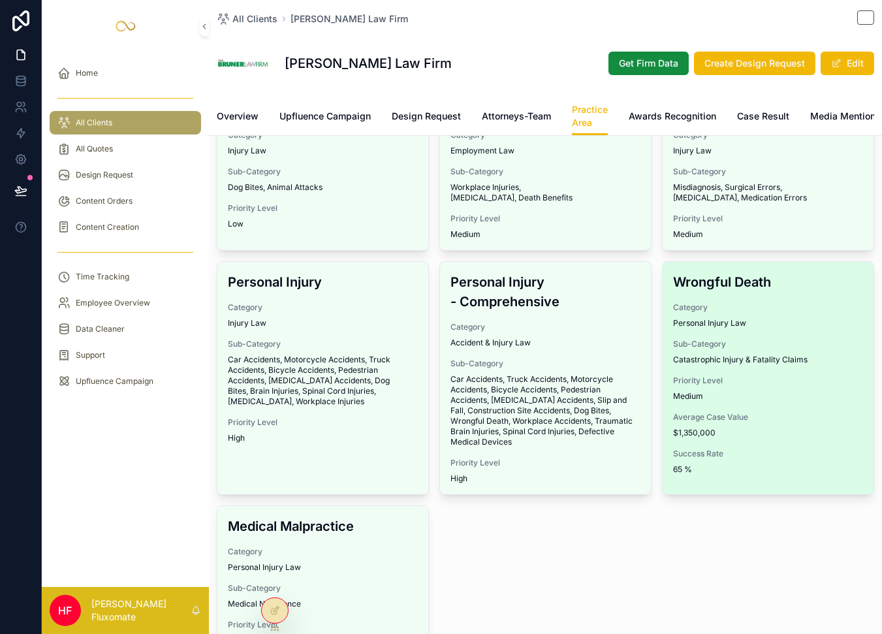
click at [734, 400] on div "Priority Level Medium" at bounding box center [768, 388] width 190 height 26
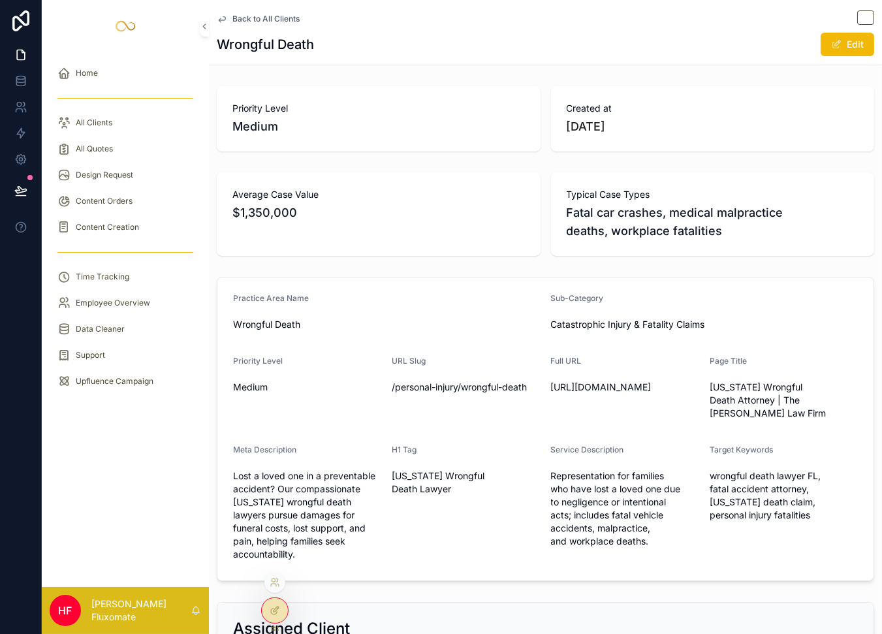
click at [276, 612] on icon at bounding box center [275, 610] width 10 height 10
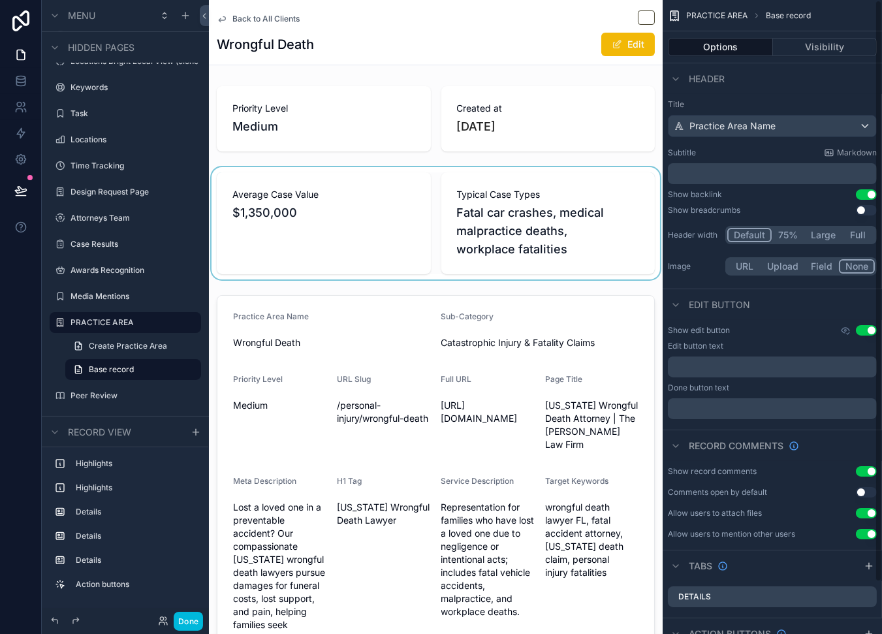
click at [557, 266] on div "scrollable content" at bounding box center [436, 223] width 454 height 112
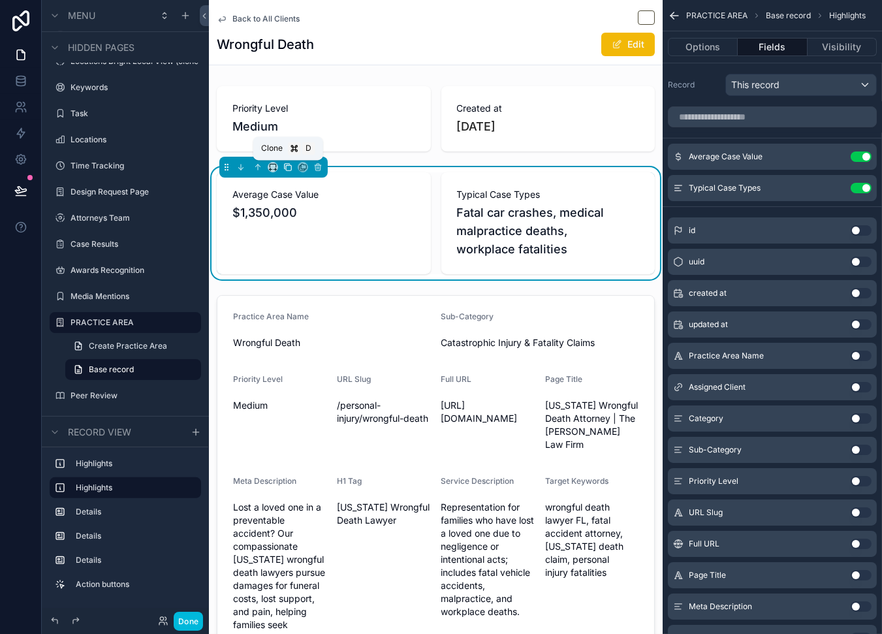
click at [289, 164] on icon "scrollable content" at bounding box center [287, 167] width 9 height 9
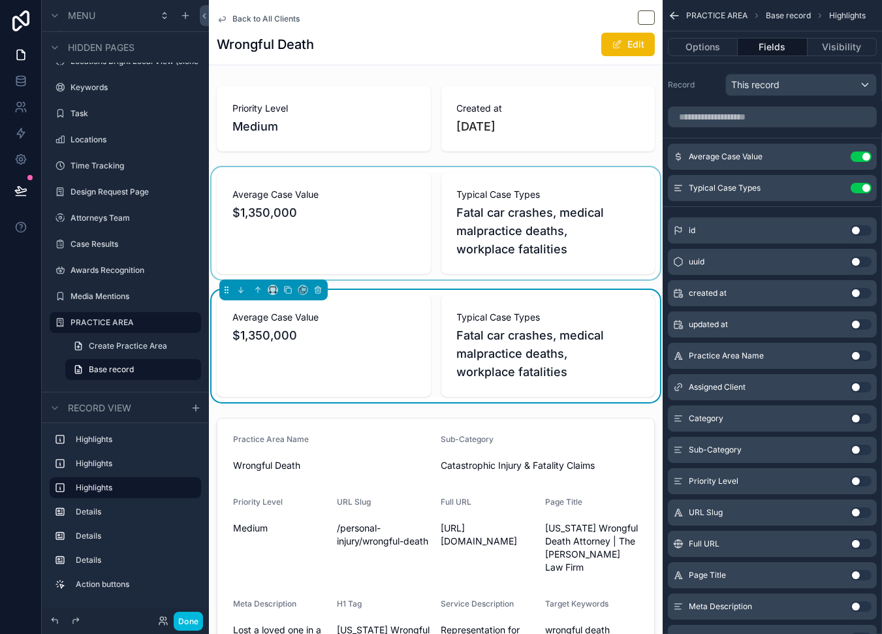
drag, startPoint x: 443, startPoint y: 323, endPoint x: 618, endPoint y: 168, distance: 233.2
click at [443, 323] on div "Typical Case Types Fatal car crashes, medical malpractice deaths, workplace fat…" at bounding box center [548, 346] width 214 height 102
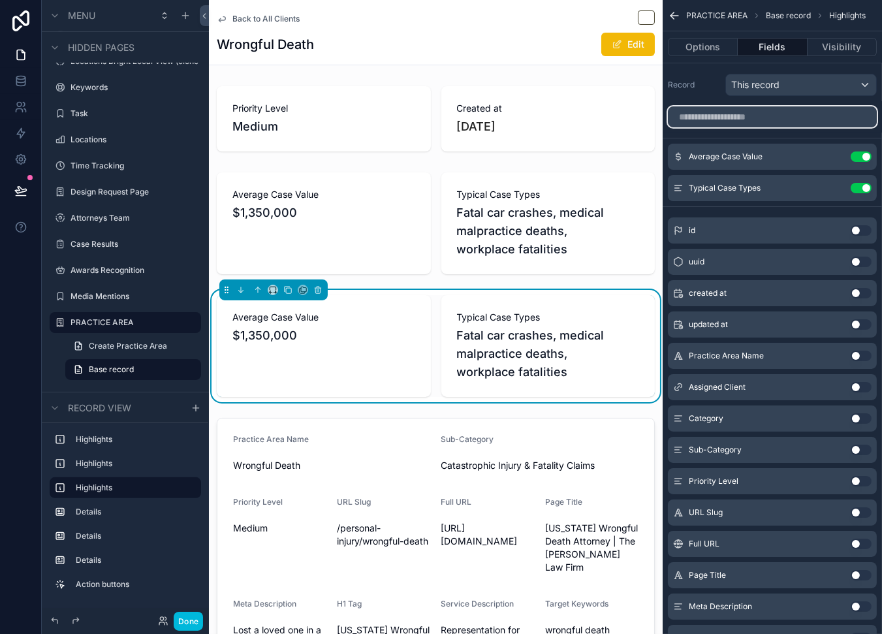
click at [819, 117] on input "scrollable content" at bounding box center [772, 116] width 209 height 21
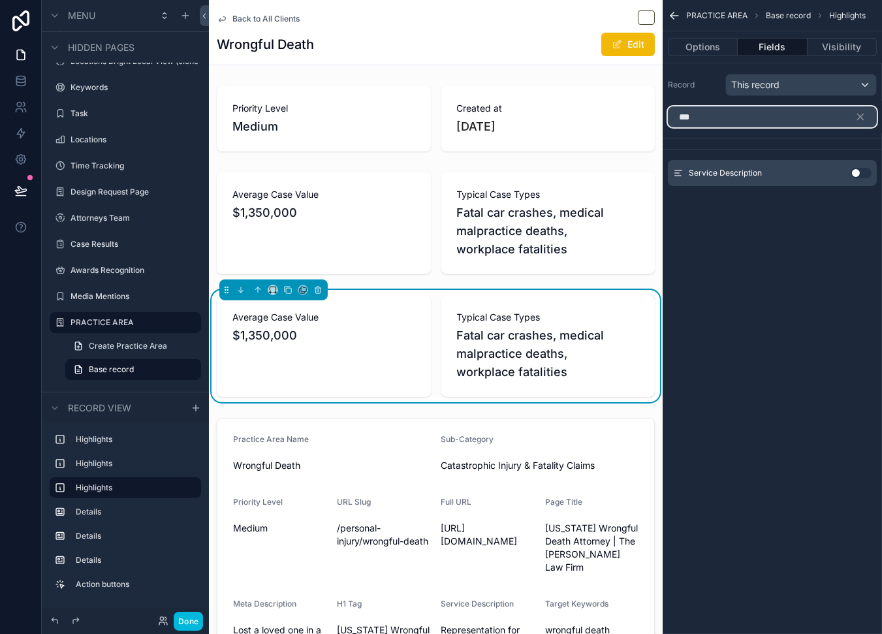
type input "***"
drag, startPoint x: 861, startPoint y: 175, endPoint x: 854, endPoint y: 176, distance: 6.6
click at [859, 176] on button "Use setting" at bounding box center [861, 173] width 21 height 10
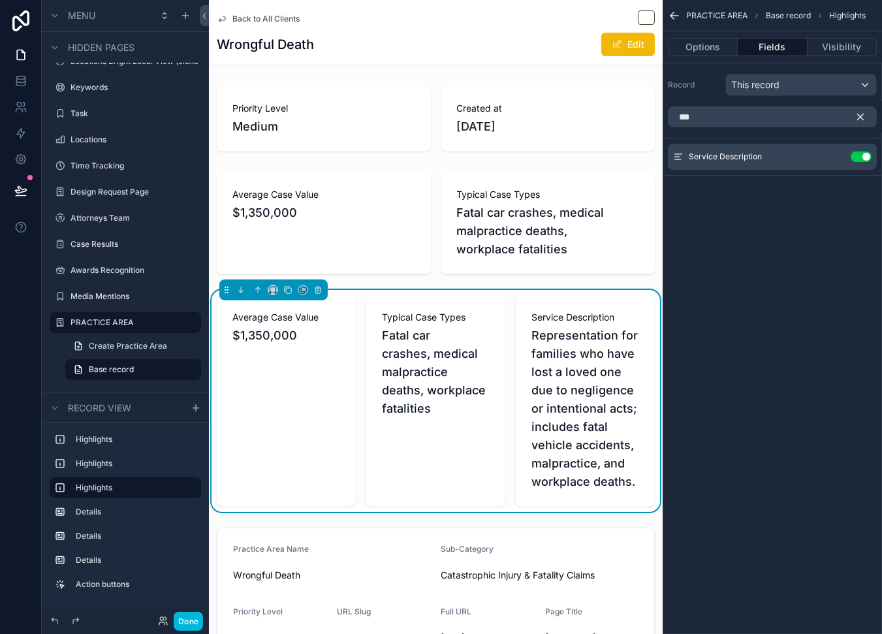
click at [864, 110] on button "scrollable content" at bounding box center [866, 116] width 22 height 21
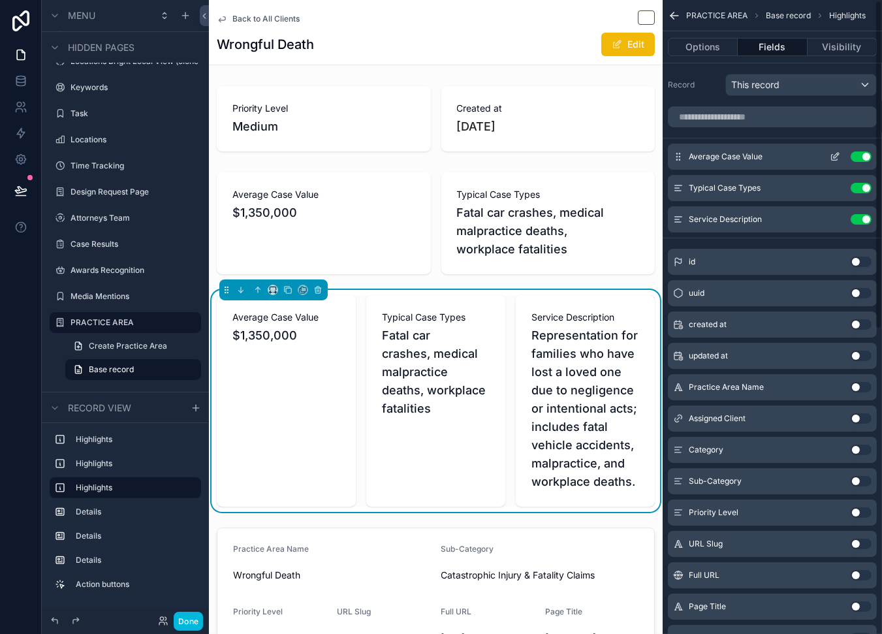
click at [861, 157] on button "Use setting" at bounding box center [861, 156] width 21 height 10
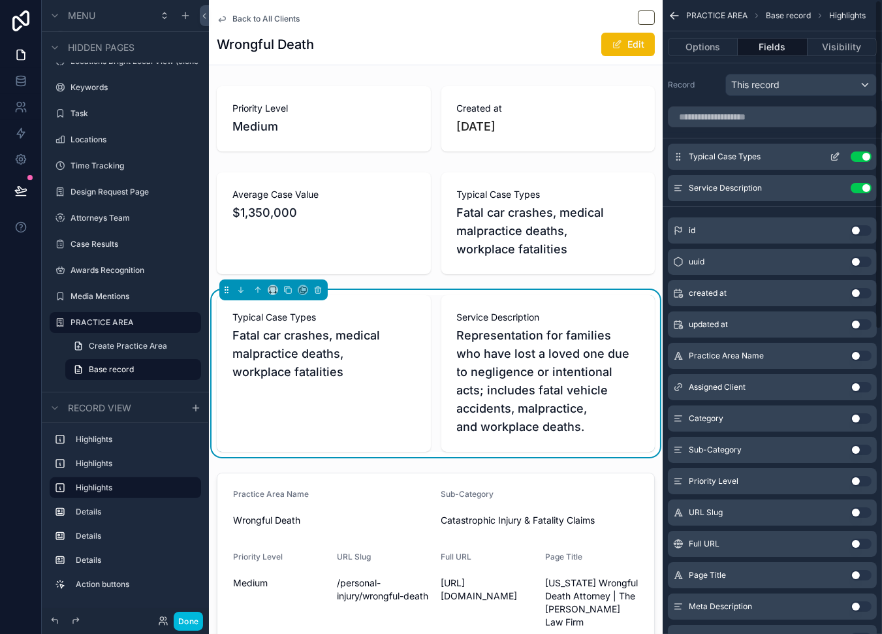
click at [861, 157] on button "Use setting" at bounding box center [861, 156] width 21 height 10
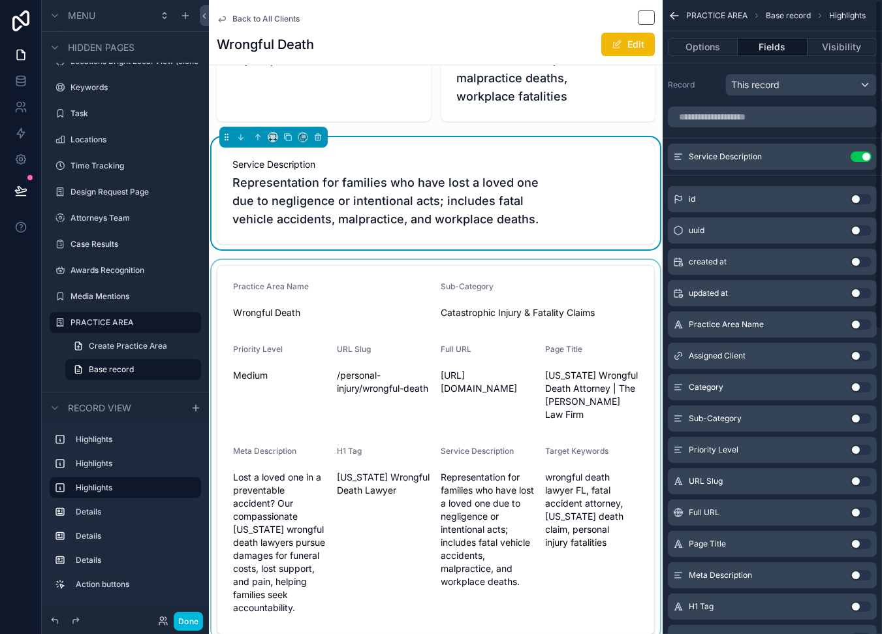
click at [538, 339] on div "scrollable content" at bounding box center [436, 450] width 454 height 380
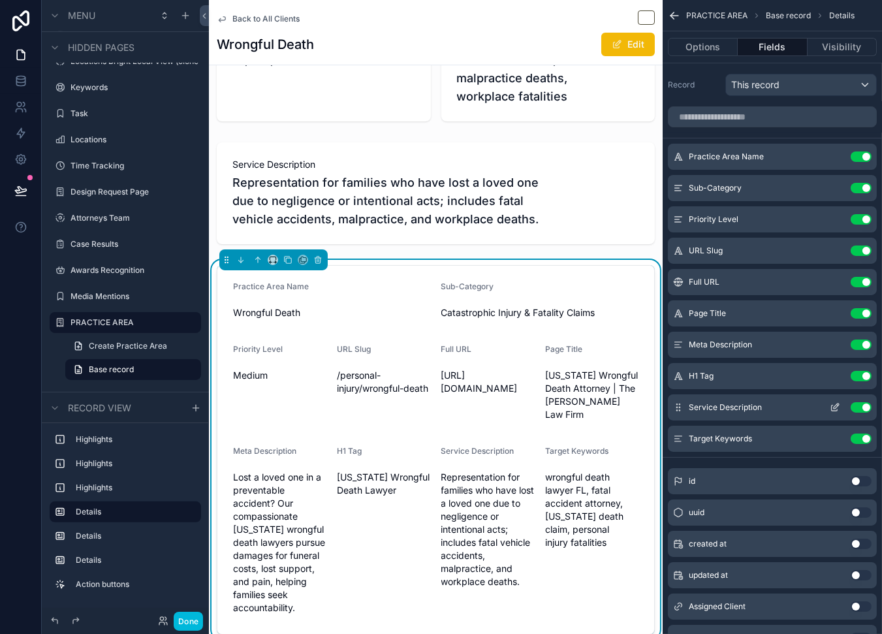
click at [866, 405] on button "Use setting" at bounding box center [861, 407] width 21 height 10
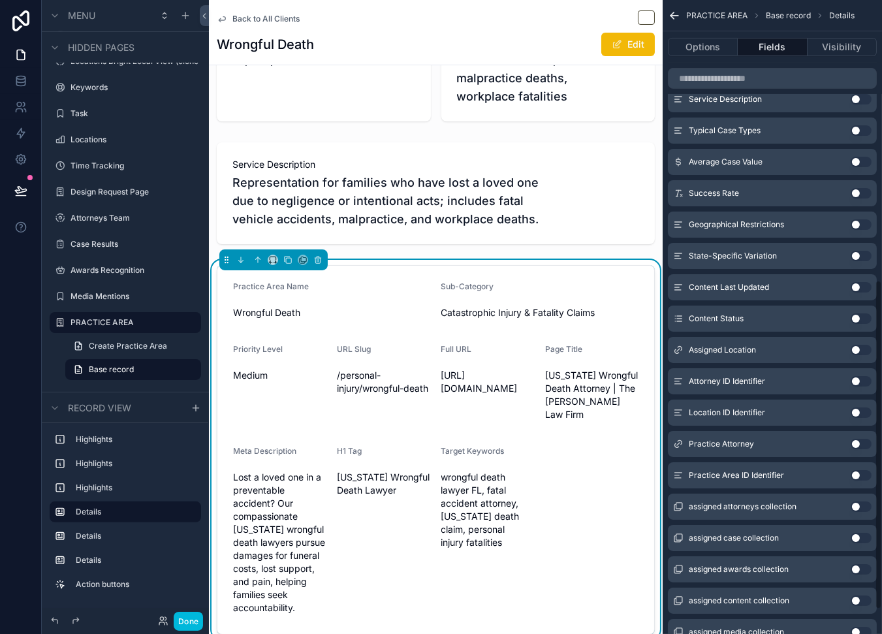
scroll to position [513, 0]
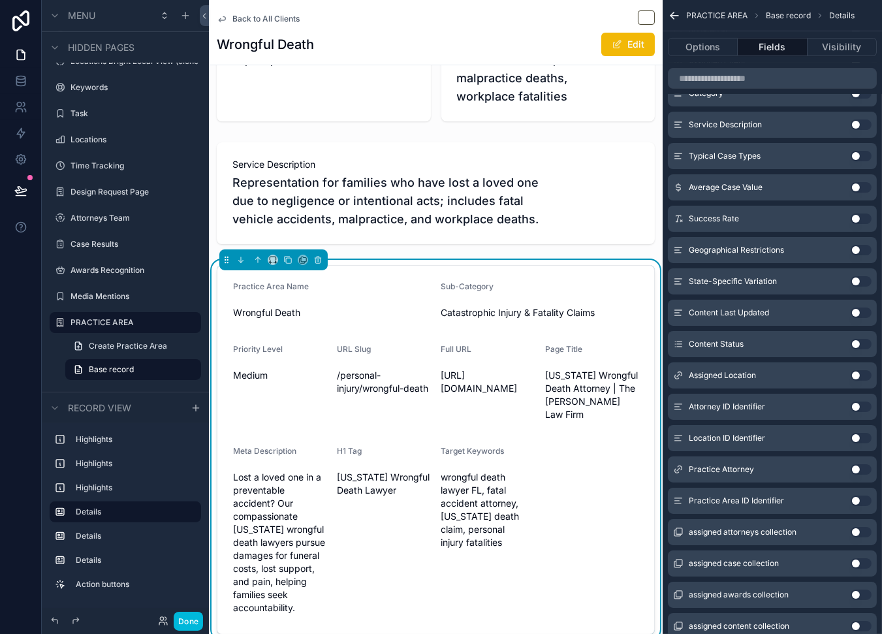
click at [565, 487] on form "Practice Area Name Wrongful Death Sub-Category Catastrophic Injury & Fatality C…" at bounding box center [435, 450] width 437 height 368
click at [189, 626] on button "Done" at bounding box center [188, 621] width 29 height 19
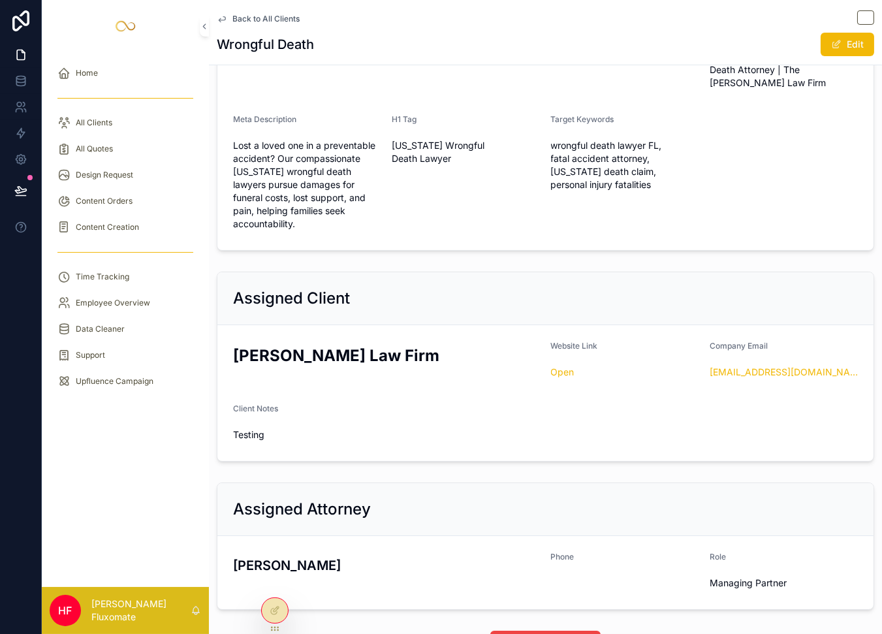
scroll to position [436, 0]
click at [274, 19] on span "Back to All Clients" at bounding box center [265, 19] width 67 height 10
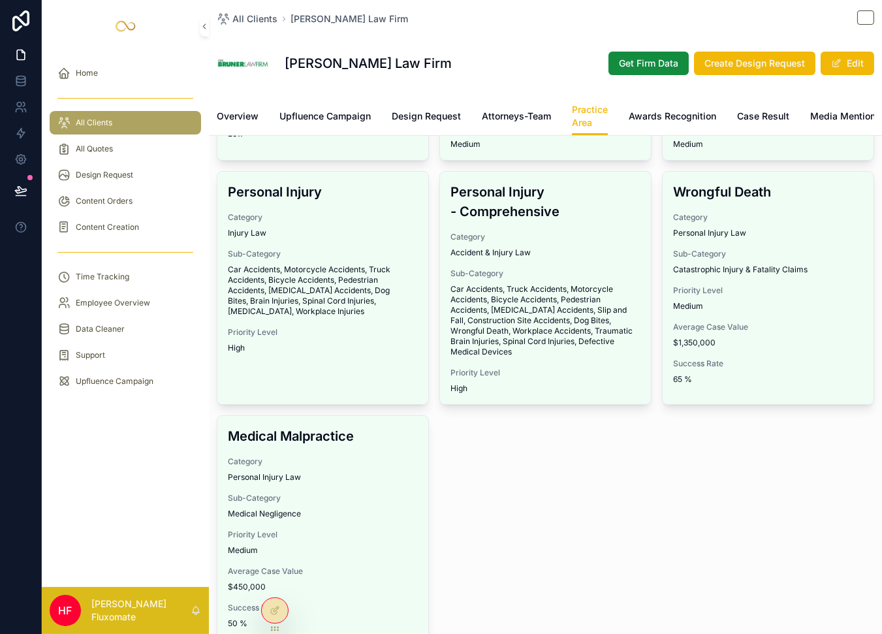
scroll to position [384, 0]
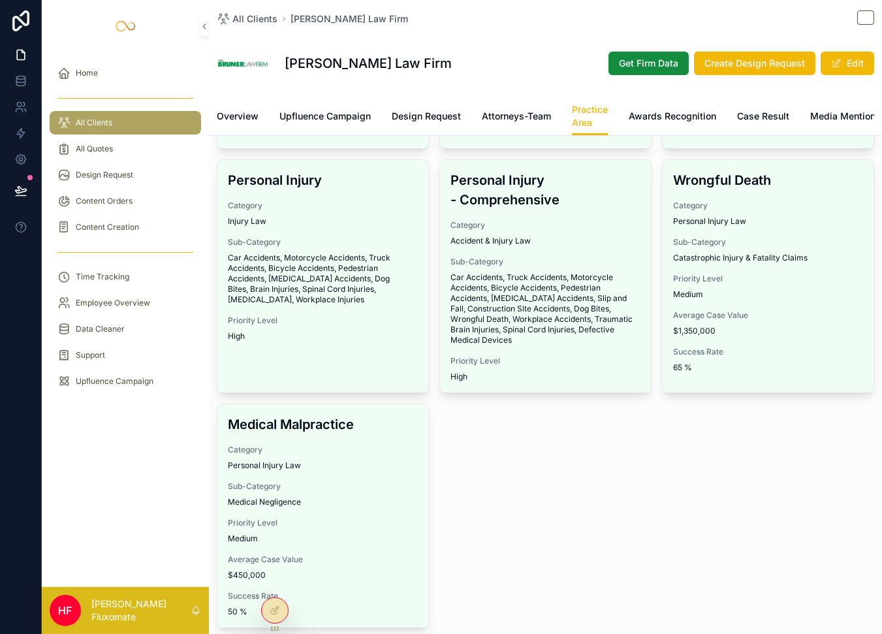
click at [511, 126] on link "Attorneys-Team" at bounding box center [516, 117] width 69 height 26
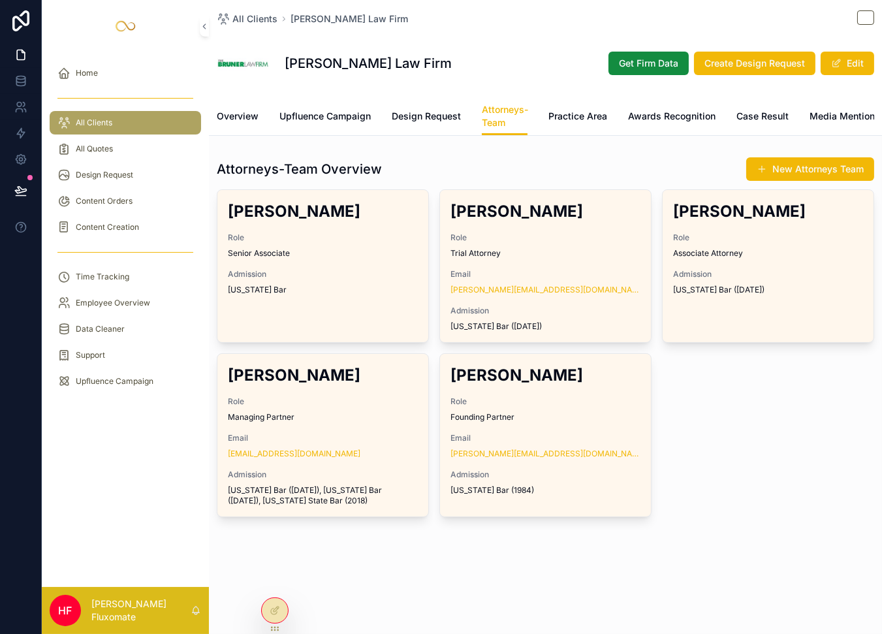
click at [453, 124] on link "Design Request" at bounding box center [426, 117] width 69 height 26
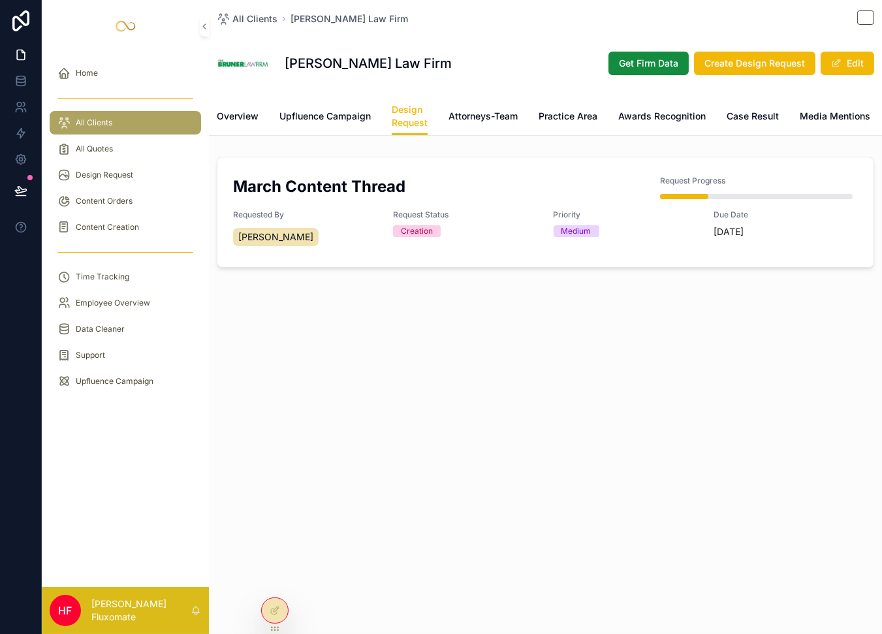
click at [490, 119] on span "Attorneys-Team" at bounding box center [483, 116] width 69 height 13
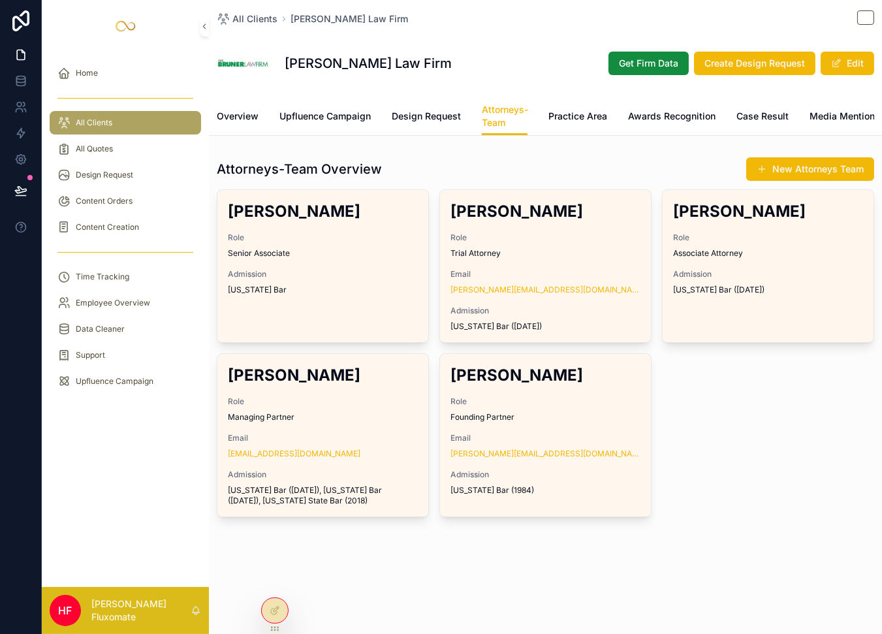
click at [589, 129] on link "Practice Area" at bounding box center [577, 117] width 59 height 26
